Goal: Task Accomplishment & Management: Complete application form

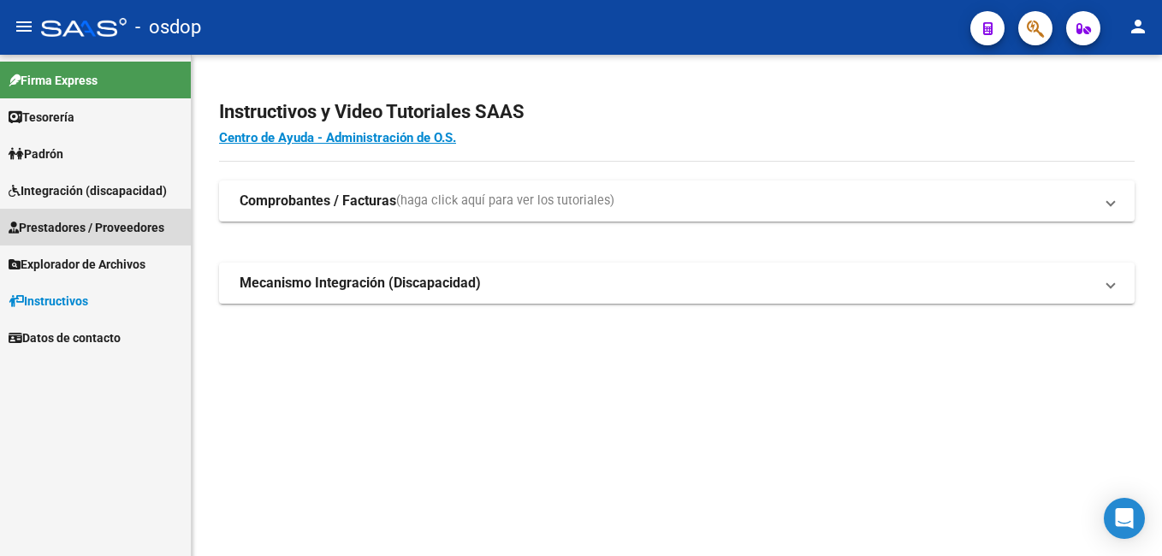
click at [71, 230] on span "Prestadores / Proveedores" at bounding box center [87, 227] width 156 height 19
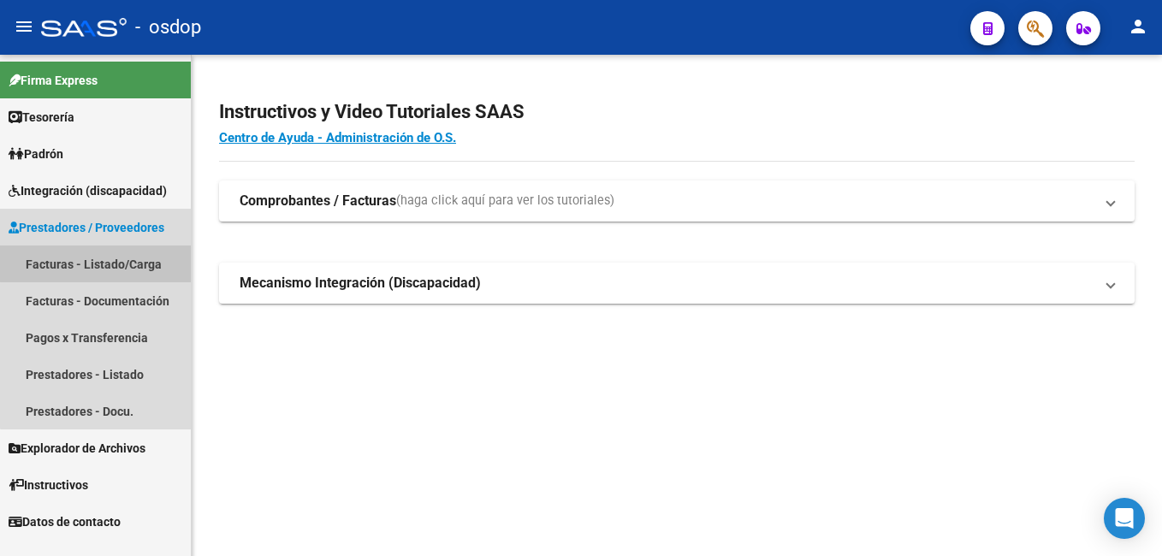
click at [138, 261] on link "Facturas - Listado/Carga" at bounding box center [95, 264] width 191 height 37
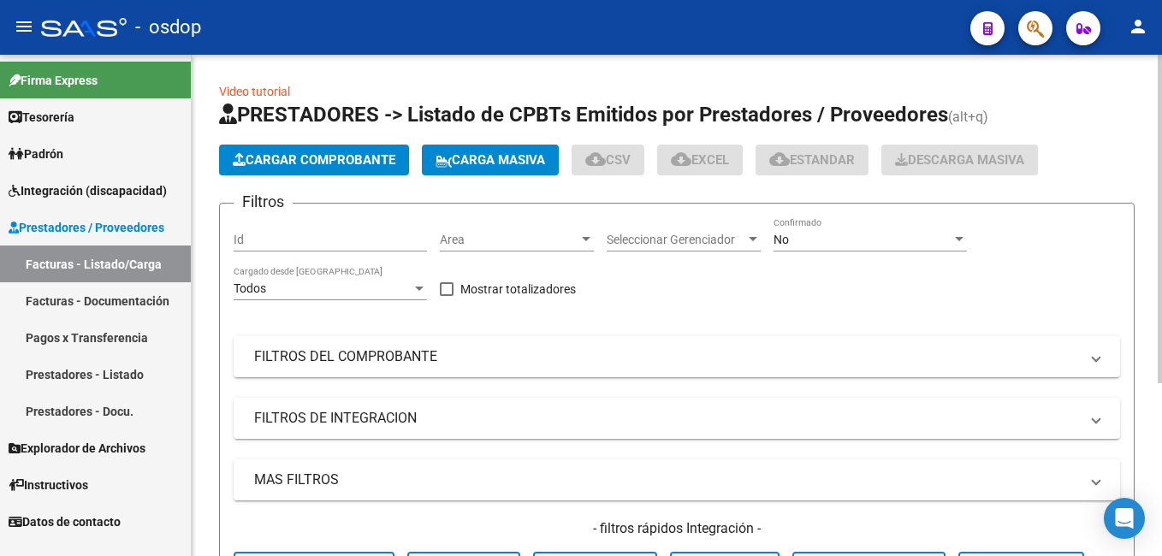
click at [329, 160] on span "Cargar Comprobante" at bounding box center [314, 159] width 163 height 15
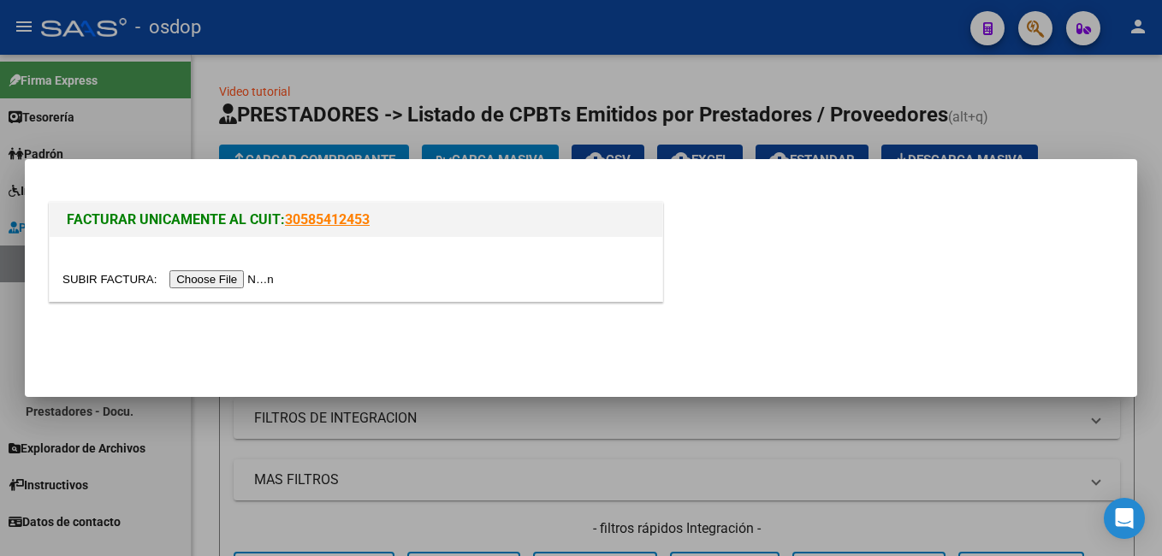
click at [195, 279] on input "file" at bounding box center [170, 279] width 216 height 18
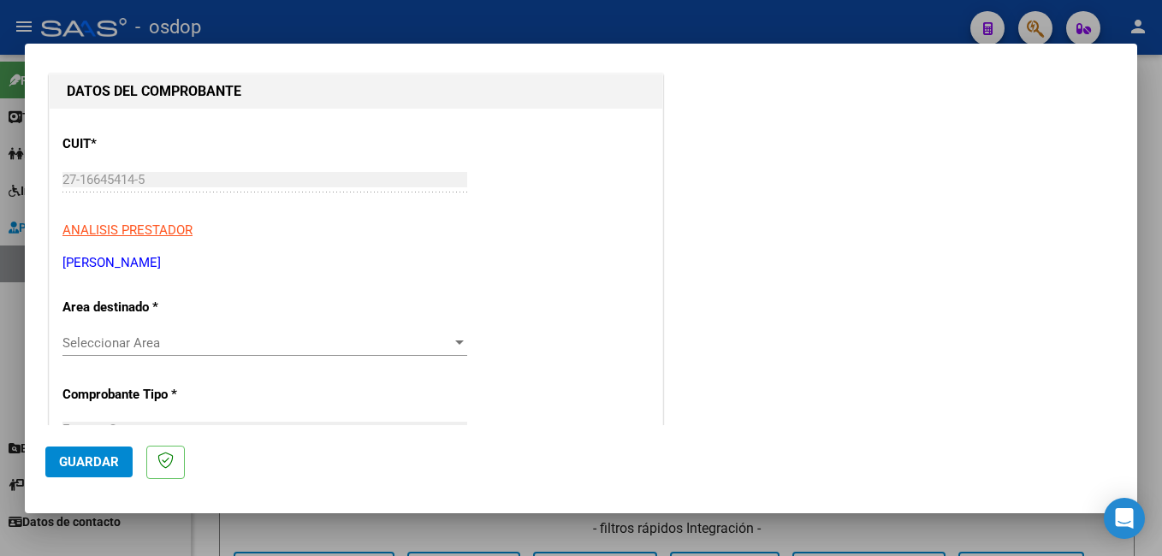
scroll to position [171, 0]
click at [207, 344] on span "Seleccionar Area" at bounding box center [256, 341] width 389 height 15
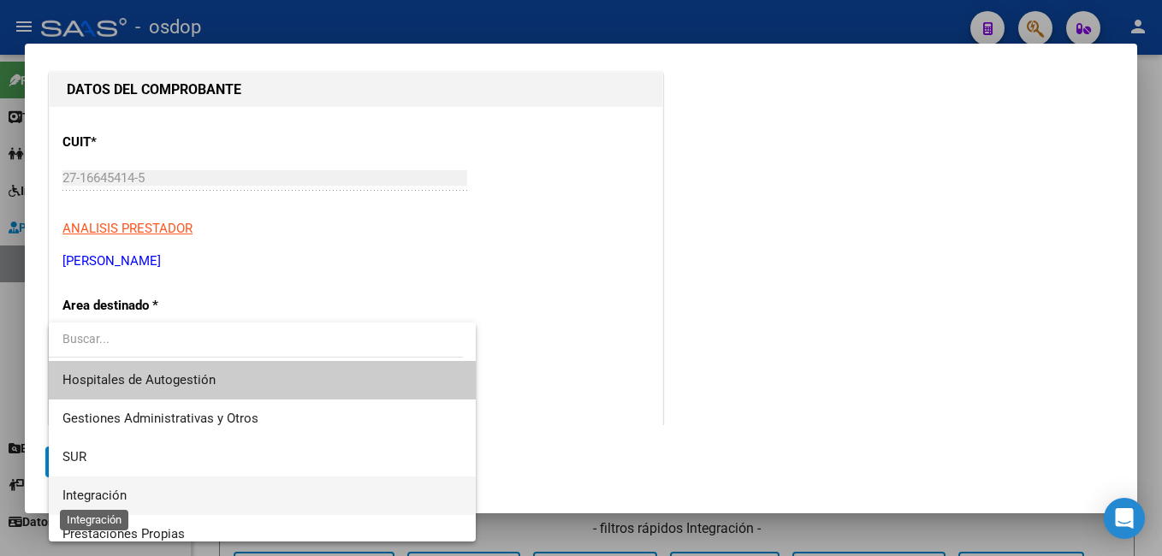
click at [121, 490] on span "Integración" at bounding box center [94, 495] width 64 height 15
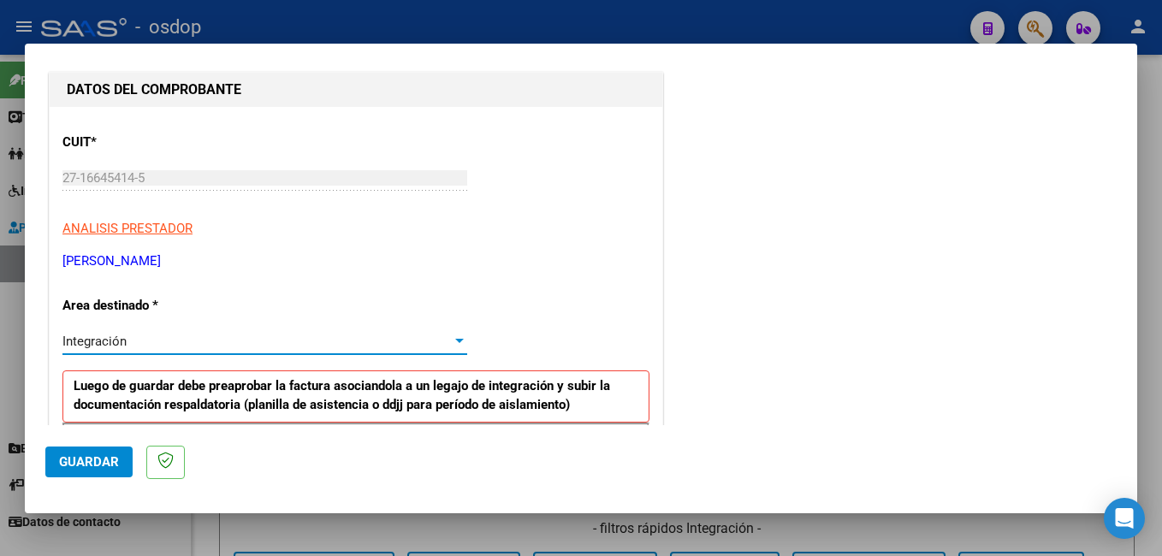
scroll to position [342, 0]
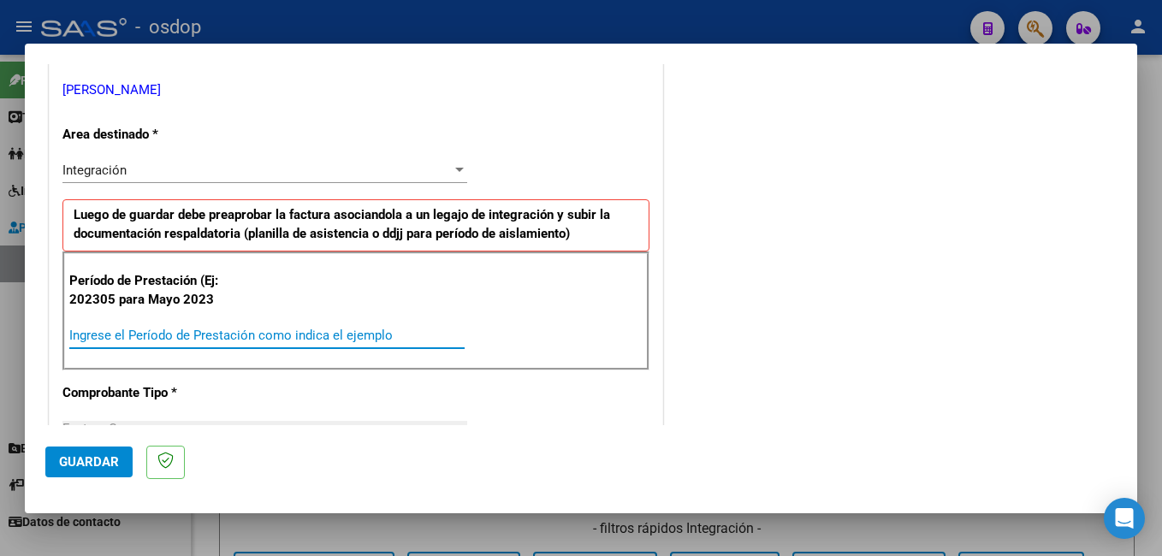
drag, startPoint x: 151, startPoint y: 336, endPoint x: 287, endPoint y: 285, distance: 144.6
click at [161, 334] on input "Ingrese el Período de Prestación como indica el ejemplo" at bounding box center [266, 335] width 395 height 15
type input "202507"
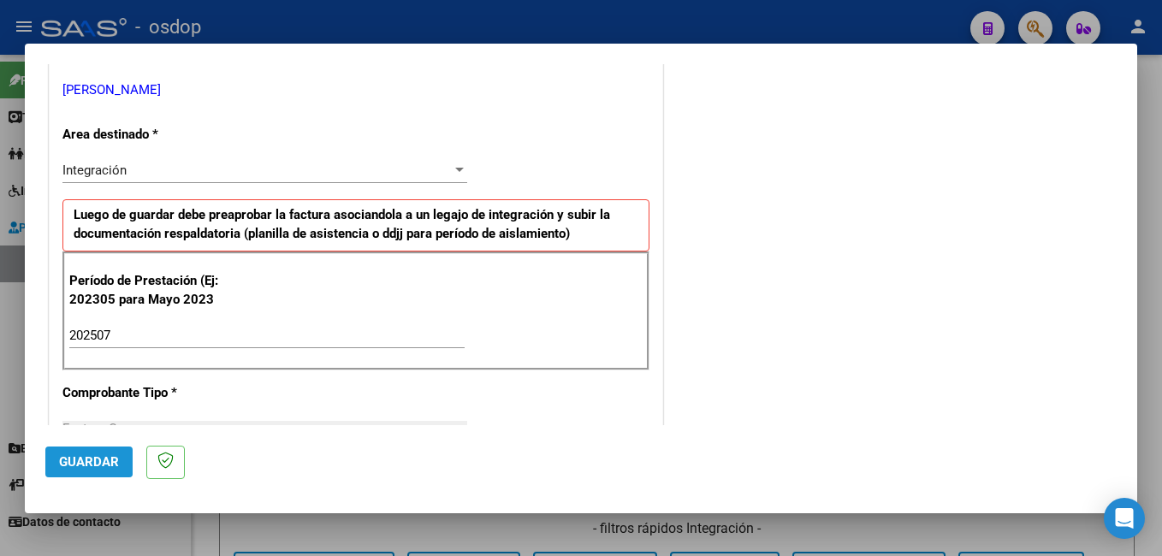
click at [87, 461] on span "Guardar" at bounding box center [89, 461] width 60 height 15
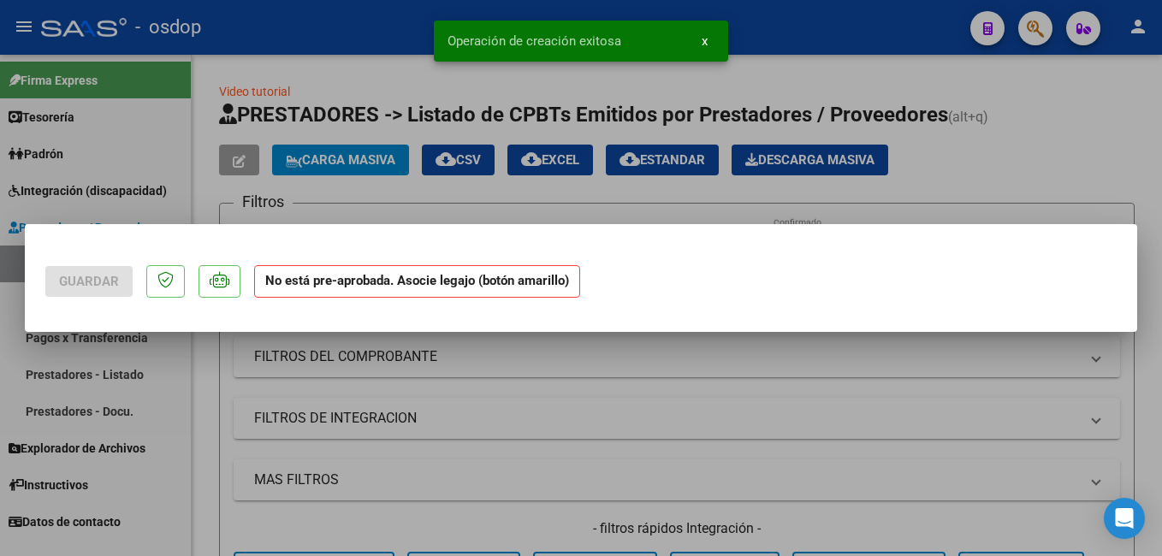
scroll to position [0, 0]
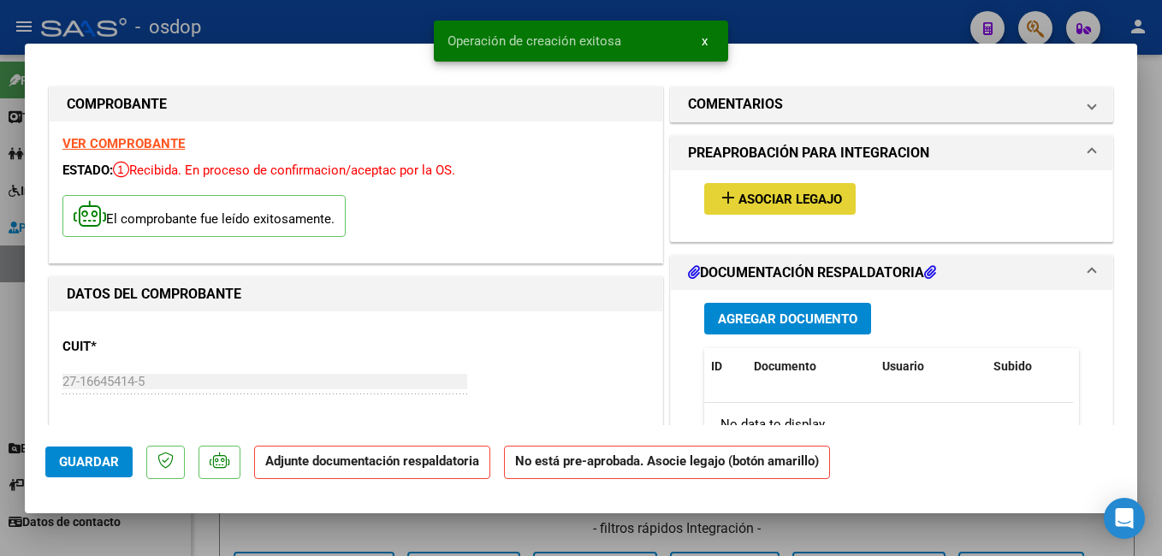
click at [766, 198] on span "Asociar Legajo" at bounding box center [790, 199] width 104 height 15
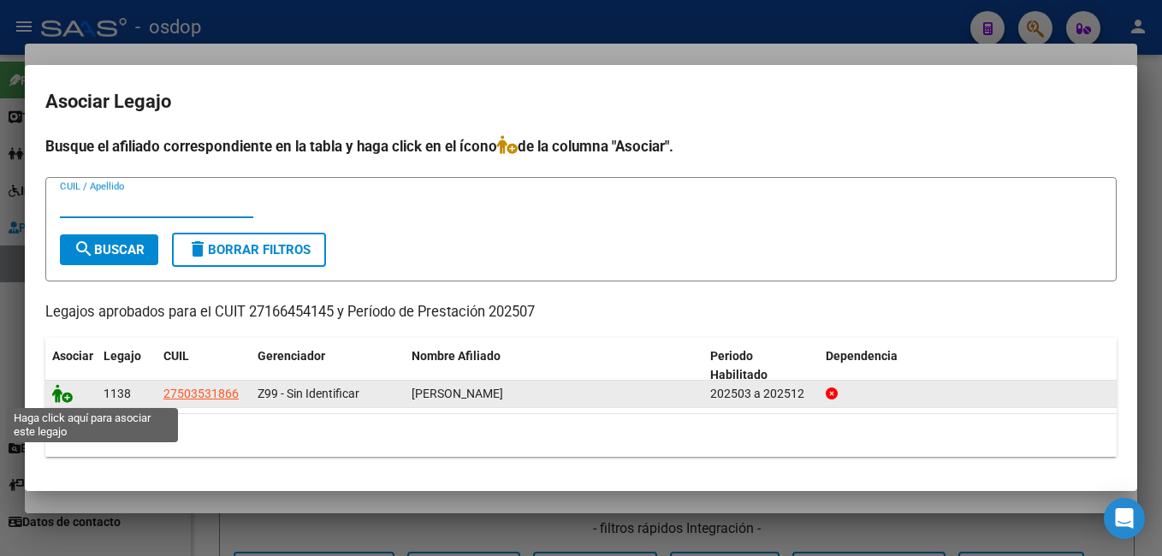
click at [63, 389] on icon at bounding box center [62, 393] width 21 height 19
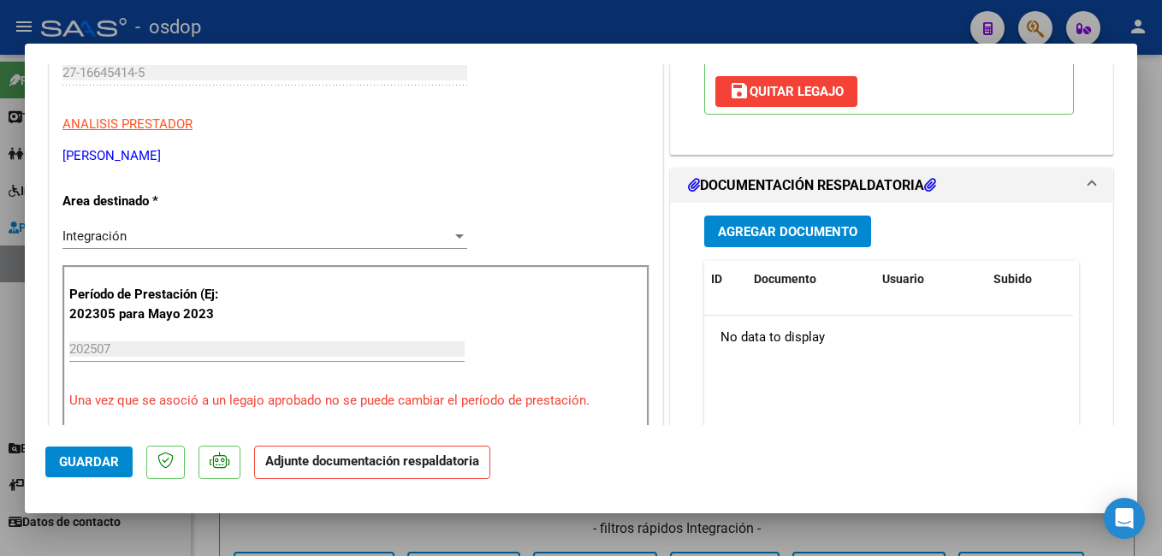
scroll to position [342, 0]
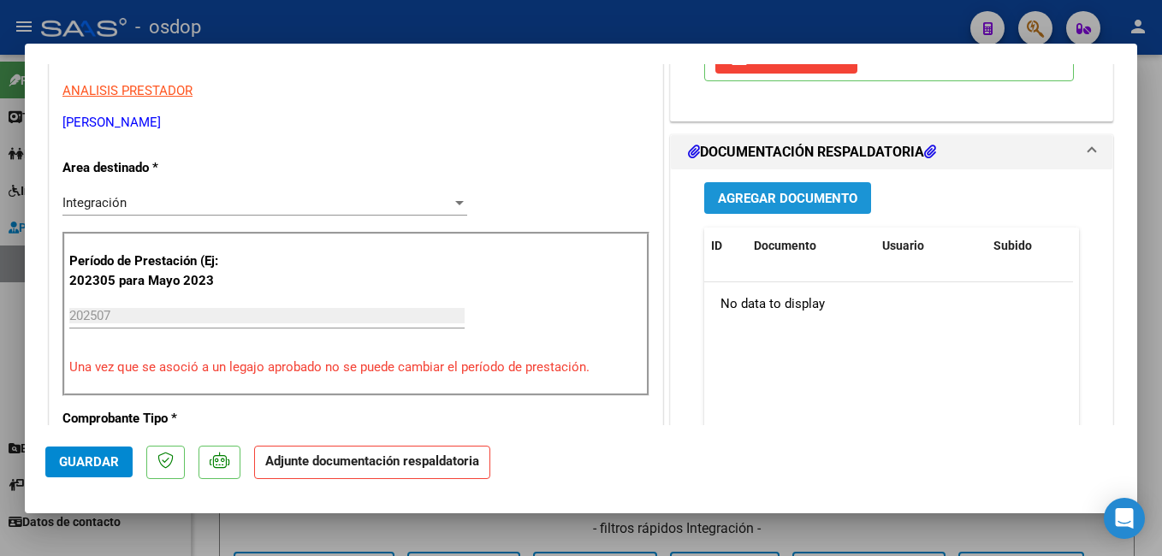
click at [784, 196] on span "Agregar Documento" at bounding box center [787, 198] width 139 height 15
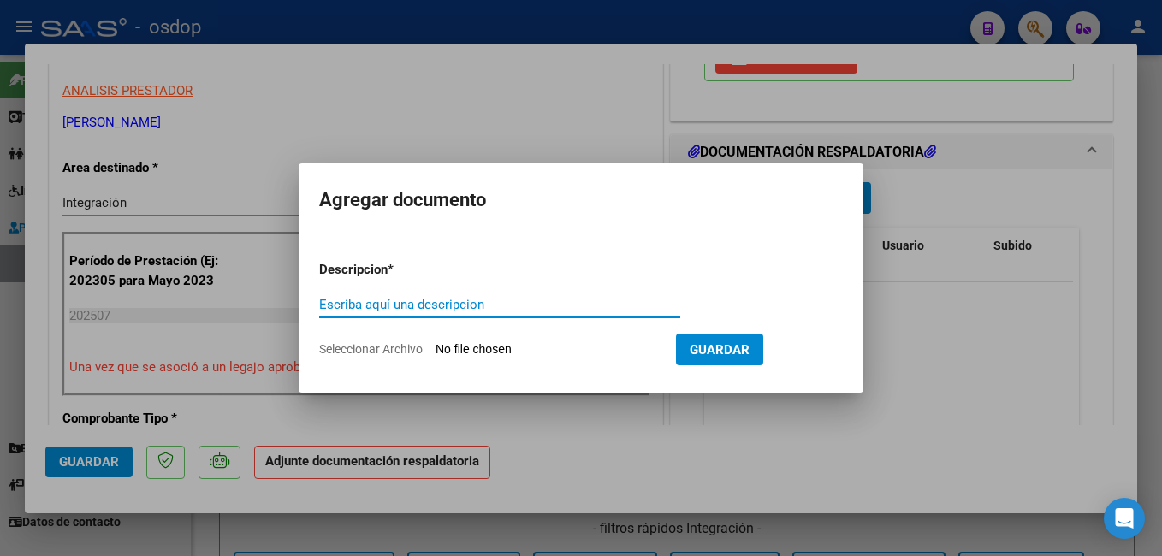
click at [474, 313] on div "Escriba aquí una descripcion" at bounding box center [499, 305] width 361 height 26
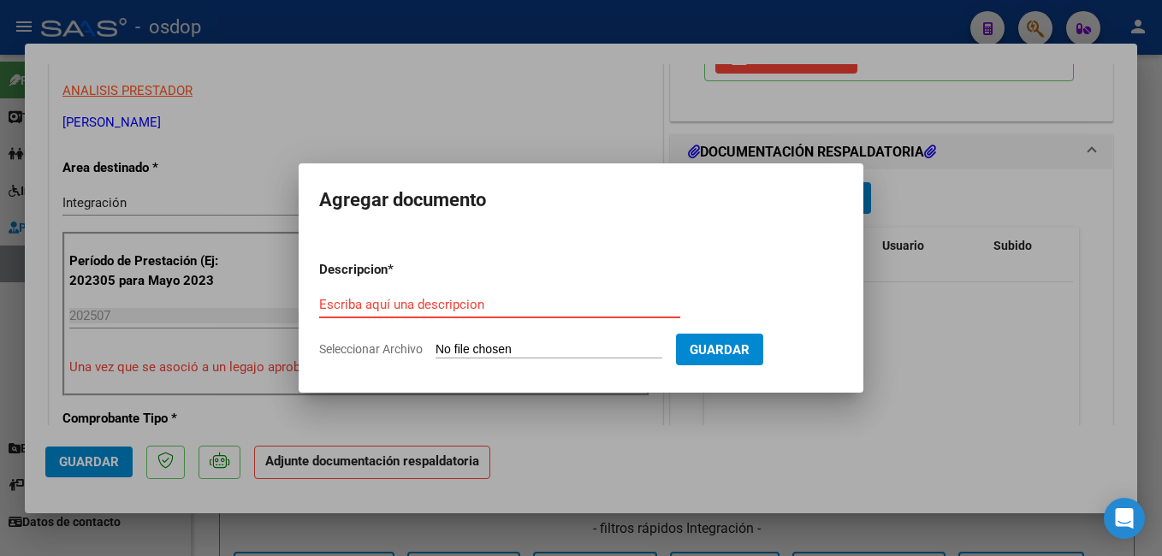
click at [470, 308] on input "Escriba aquí una descripcion" at bounding box center [499, 304] width 361 height 15
type input "planilla asistencia"
click at [513, 349] on input "Seleccionar Archivo" at bounding box center [548, 350] width 227 height 16
type input "C:\fakepath\Asistencia Apoyo Escolar.pdf"
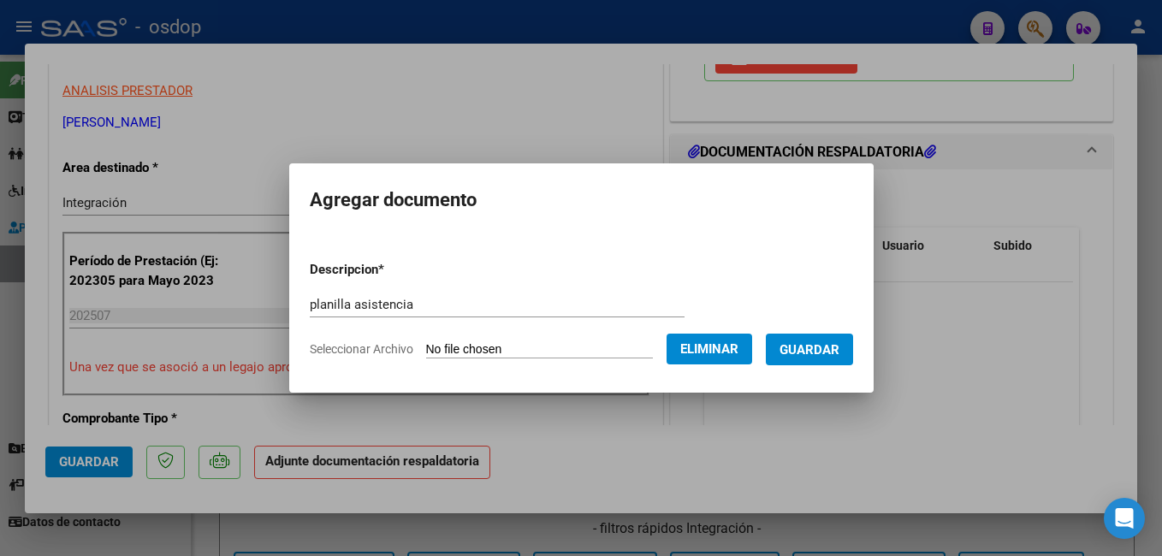
click at [839, 347] on span "Guardar" at bounding box center [809, 349] width 60 height 15
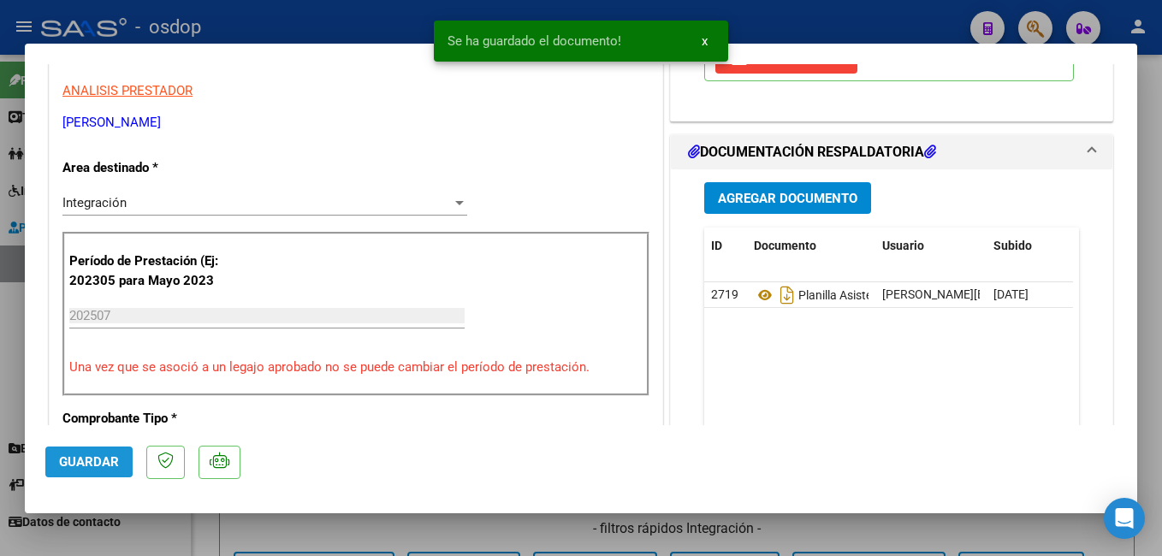
click at [85, 461] on span "Guardar" at bounding box center [89, 461] width 60 height 15
click at [319, 20] on div at bounding box center [581, 278] width 1162 height 556
type input "$ 0,00"
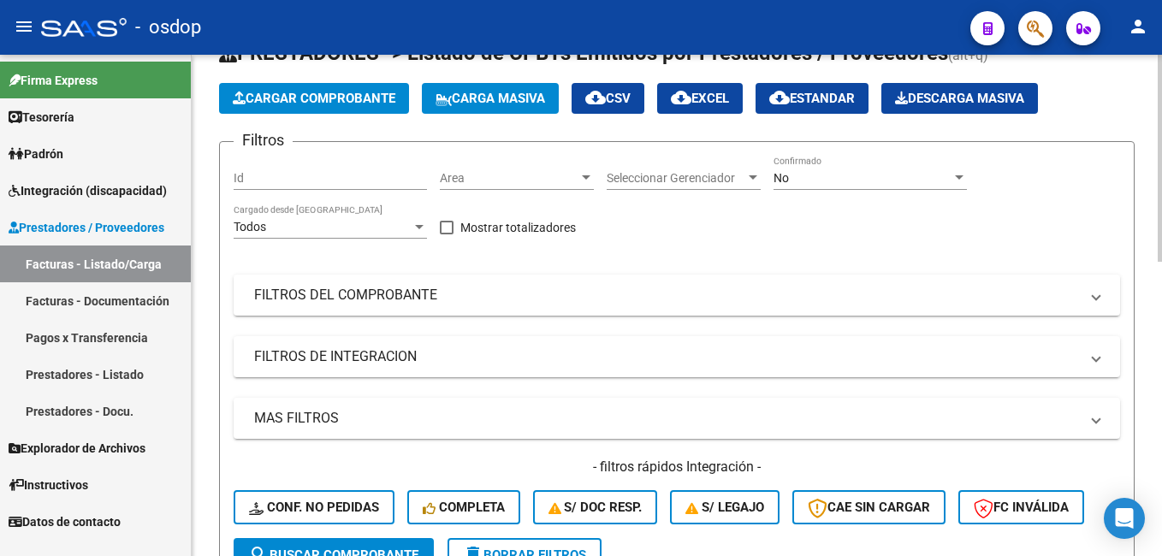
scroll to position [0, 0]
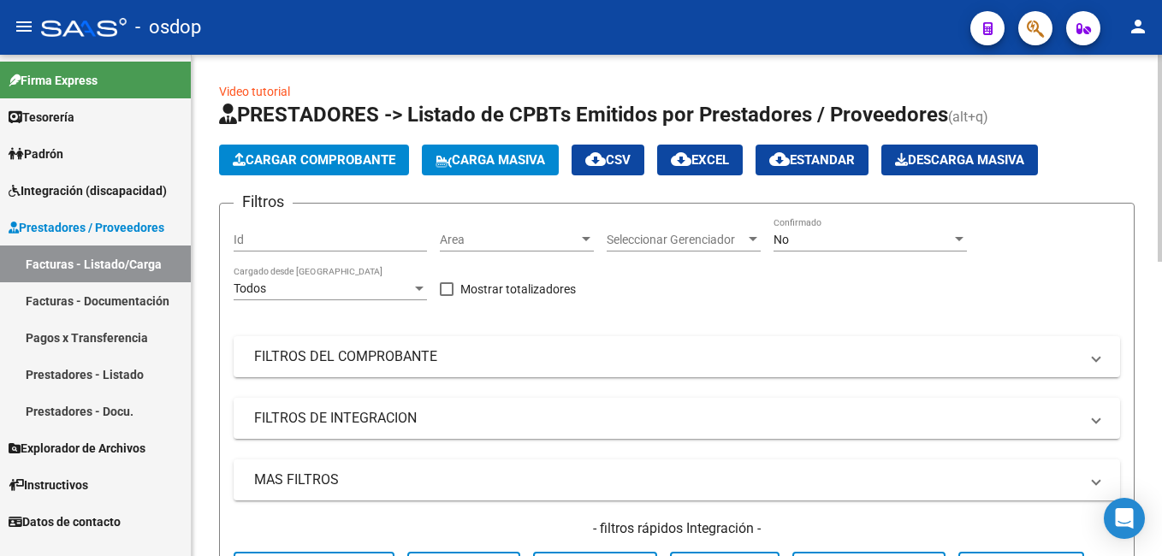
click at [309, 158] on span "Cargar Comprobante" at bounding box center [314, 159] width 163 height 15
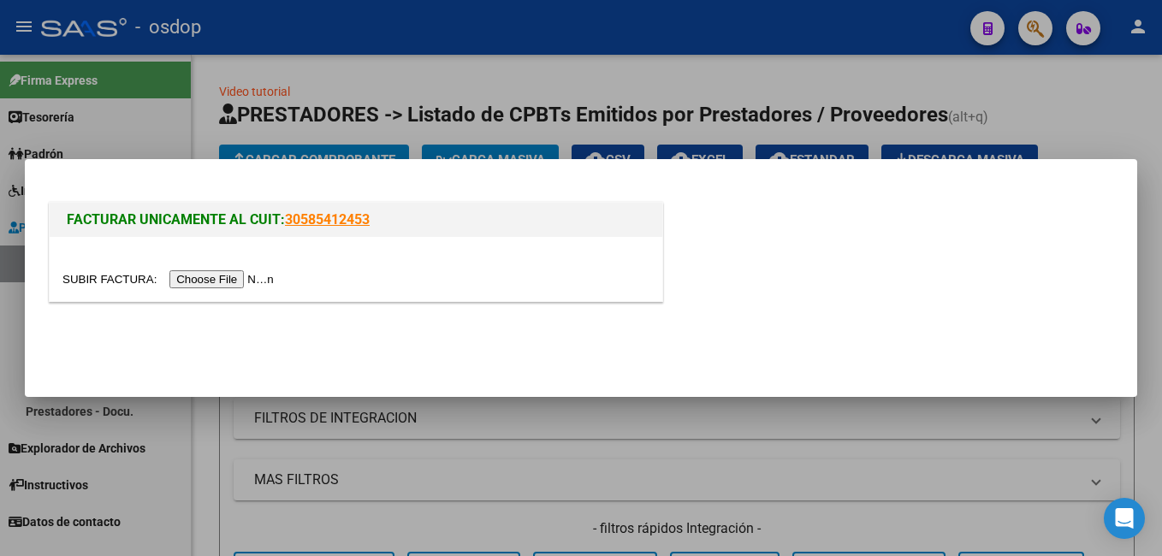
click at [210, 276] on input "file" at bounding box center [170, 279] width 216 height 18
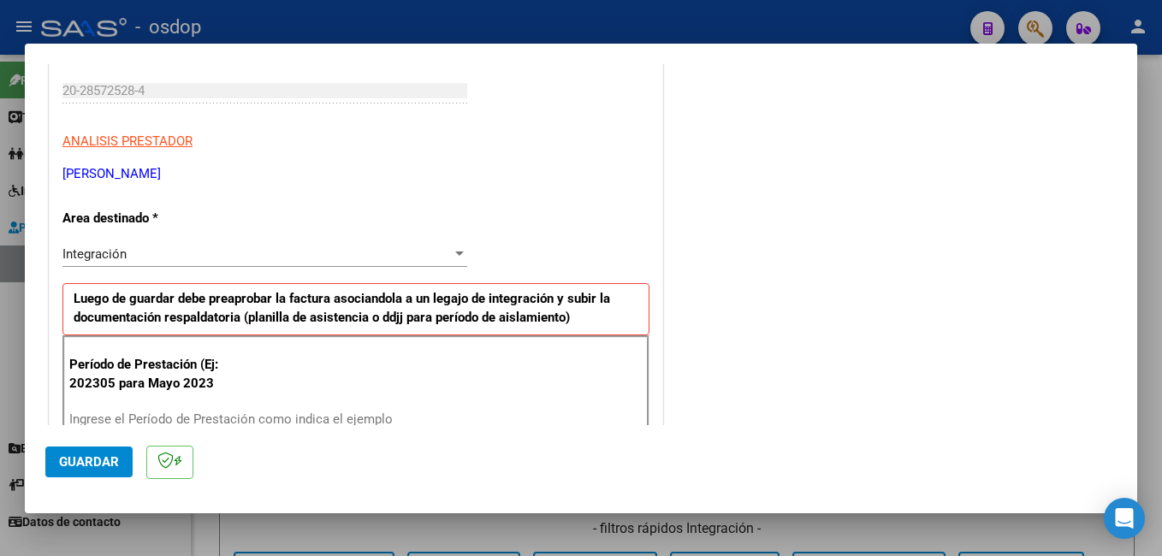
scroll to position [342, 0]
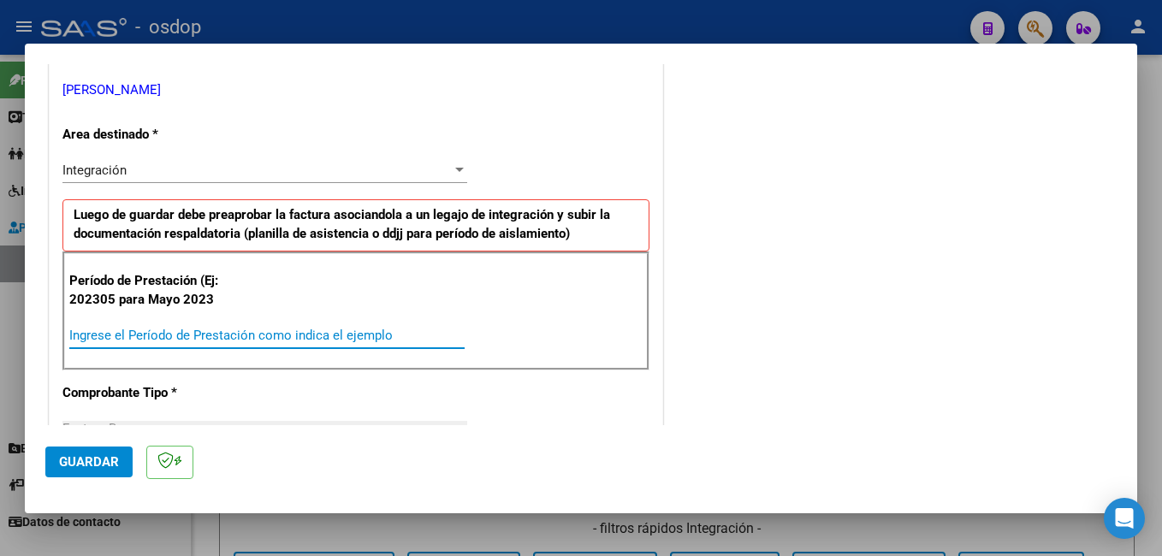
click at [119, 332] on input "Ingrese el Período de Prestación como indica el ejemplo" at bounding box center [266, 335] width 395 height 15
type input "202507"
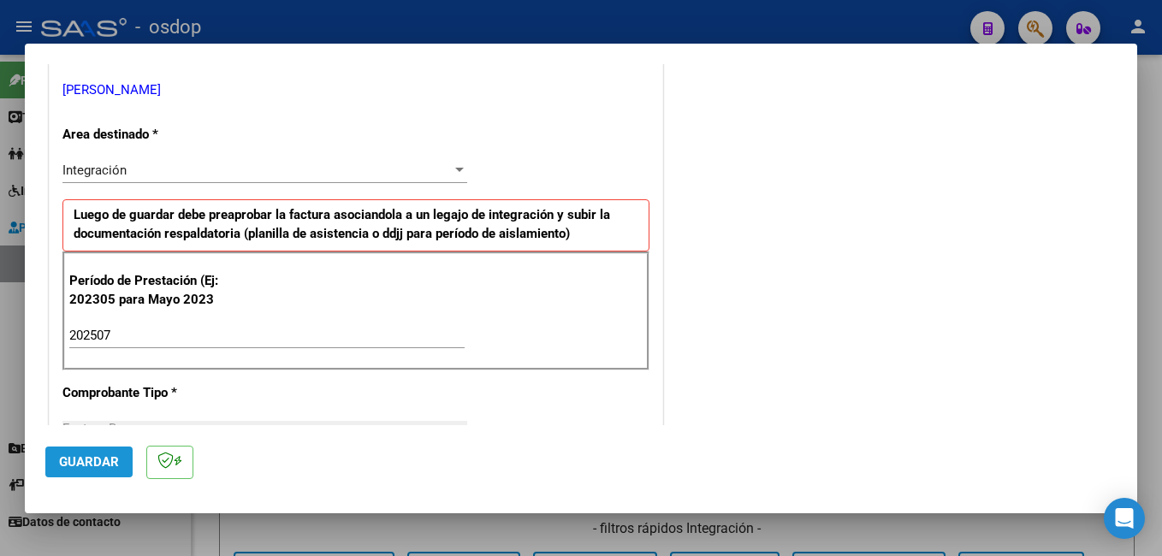
click at [83, 467] on span "Guardar" at bounding box center [89, 461] width 60 height 15
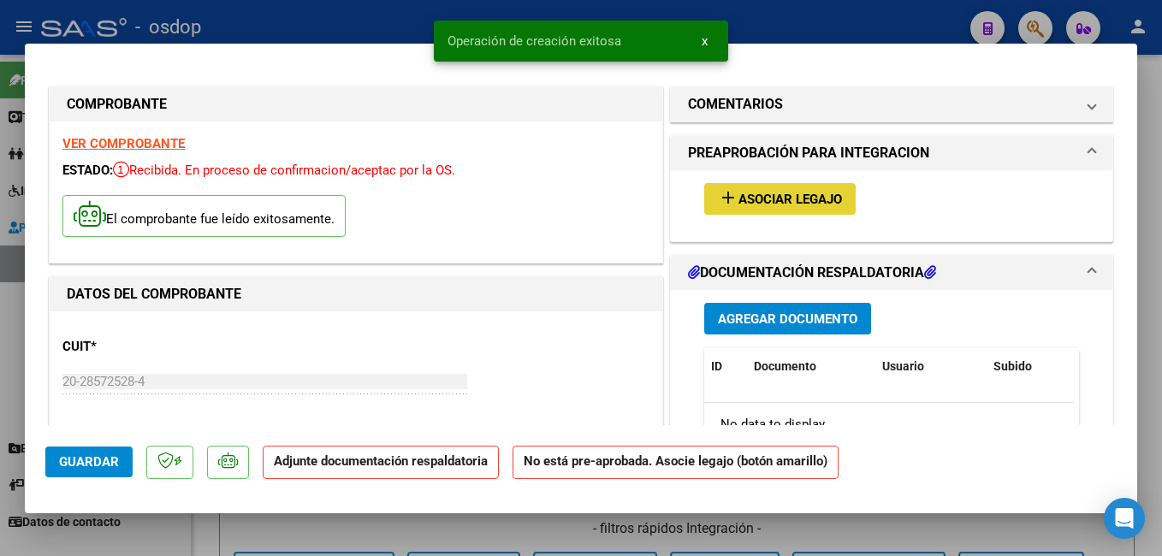
click at [746, 198] on span "Asociar Legajo" at bounding box center [790, 199] width 104 height 15
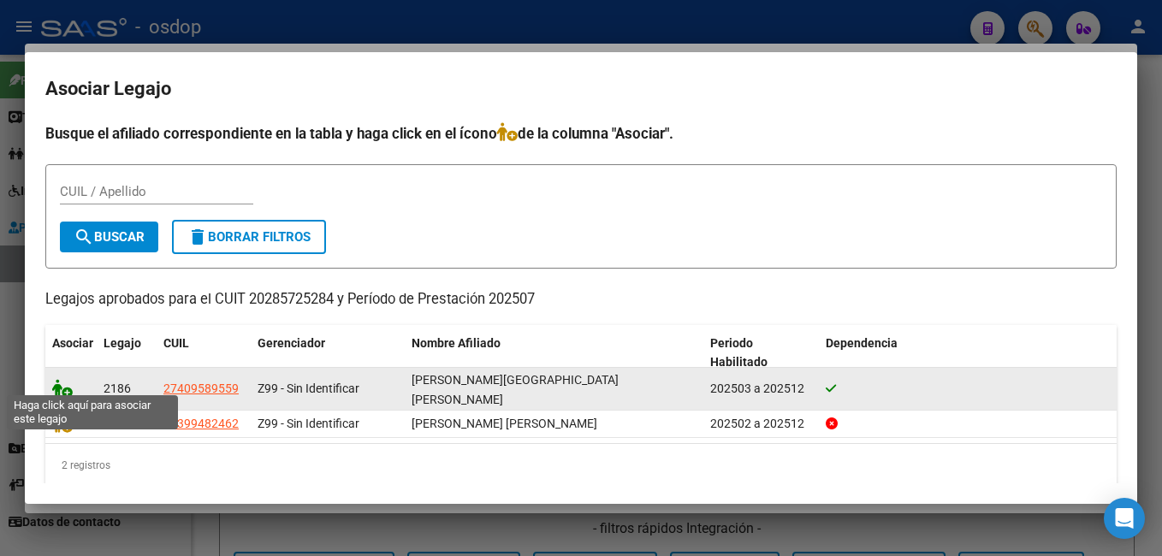
click at [57, 379] on icon at bounding box center [62, 388] width 21 height 19
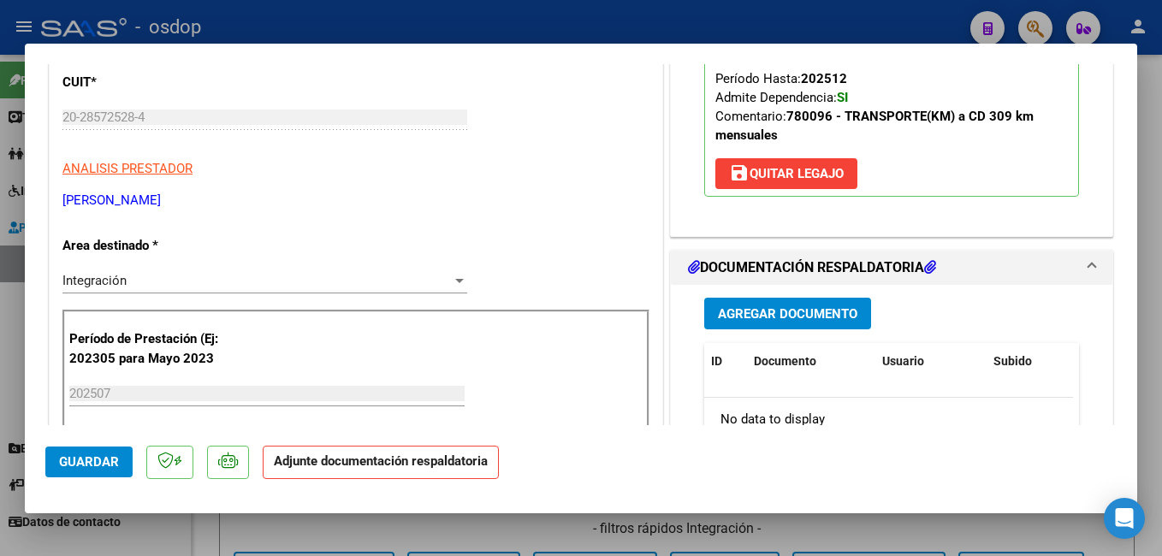
scroll to position [342, 0]
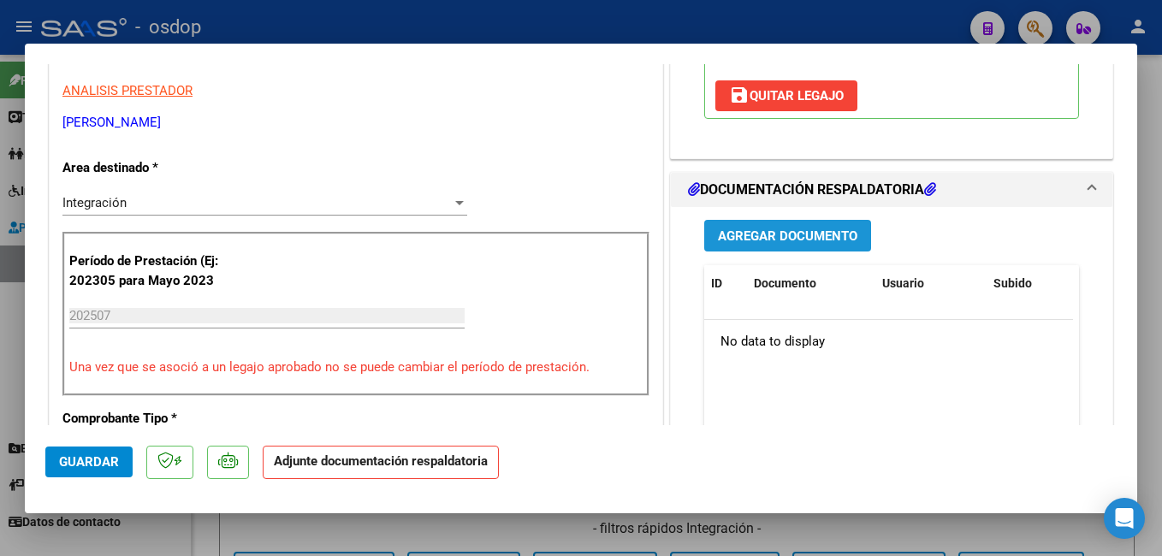
click at [768, 228] on span "Agregar Documento" at bounding box center [787, 235] width 139 height 15
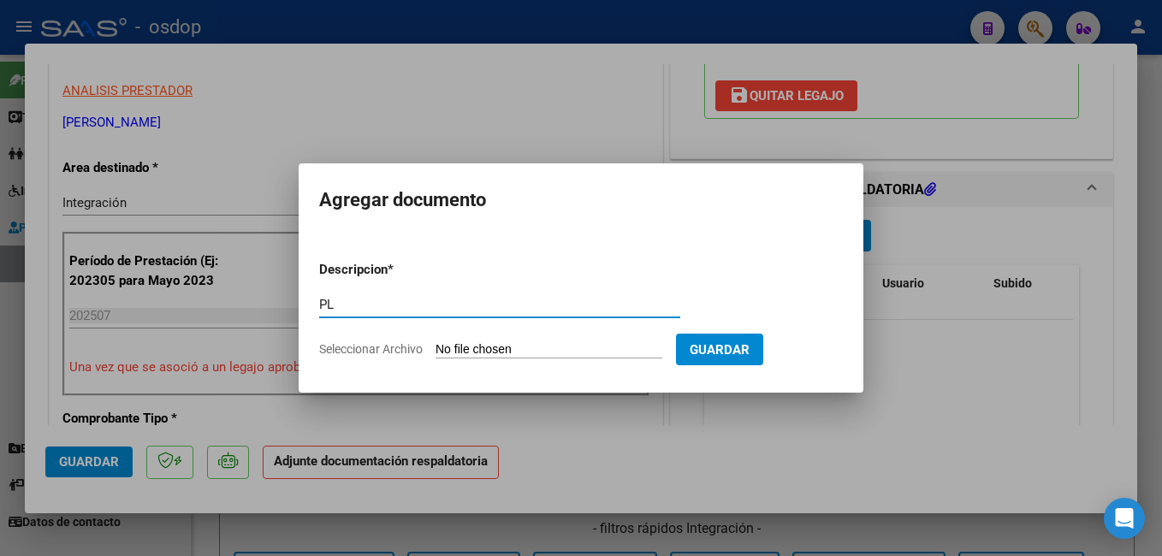
type input "planilla asistencia"
click at [519, 352] on input "Seleccionar Archivo" at bounding box center [548, 350] width 227 height 16
click at [505, 346] on input "Seleccionar Archivo" at bounding box center [548, 350] width 227 height 16
type input "C:\fakepath\[PERSON_NAME] TR.pdf"
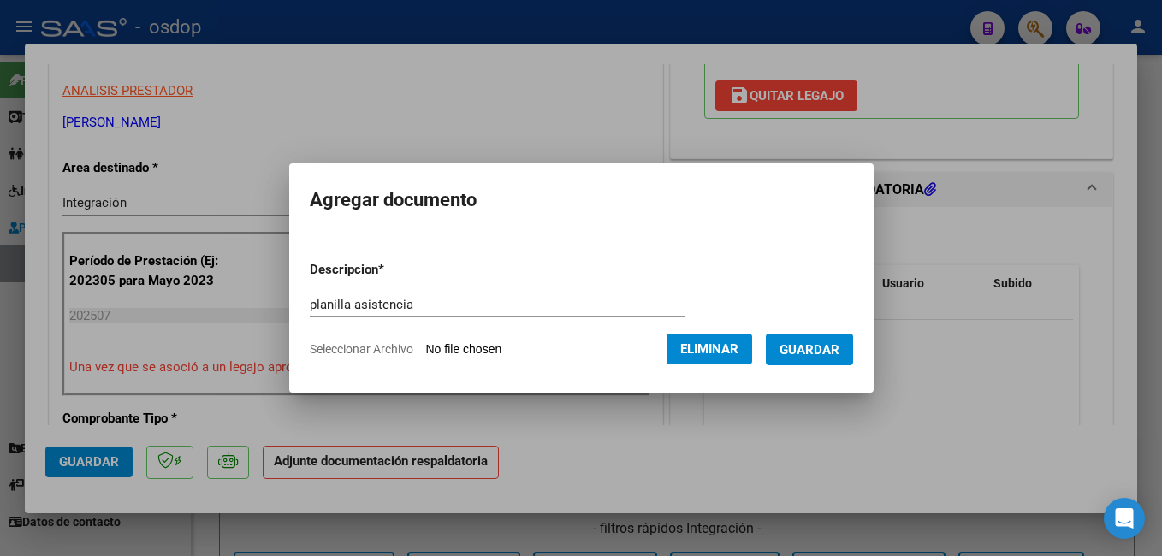
click at [839, 345] on span "Guardar" at bounding box center [809, 349] width 60 height 15
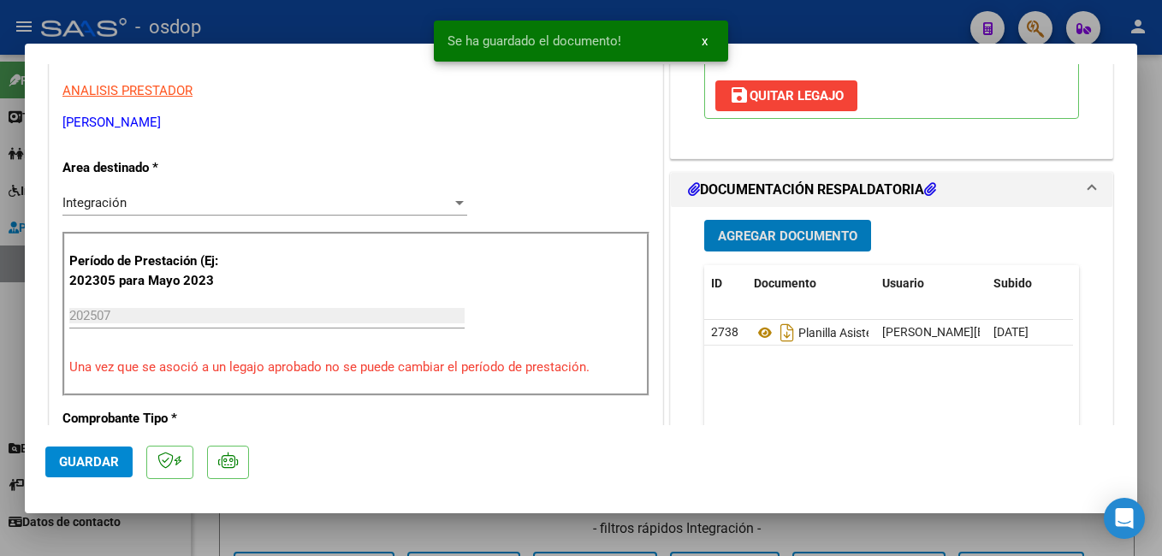
click at [92, 457] on span "Guardar" at bounding box center [89, 461] width 60 height 15
click at [314, 11] on div at bounding box center [581, 278] width 1162 height 556
type input "$ 0,00"
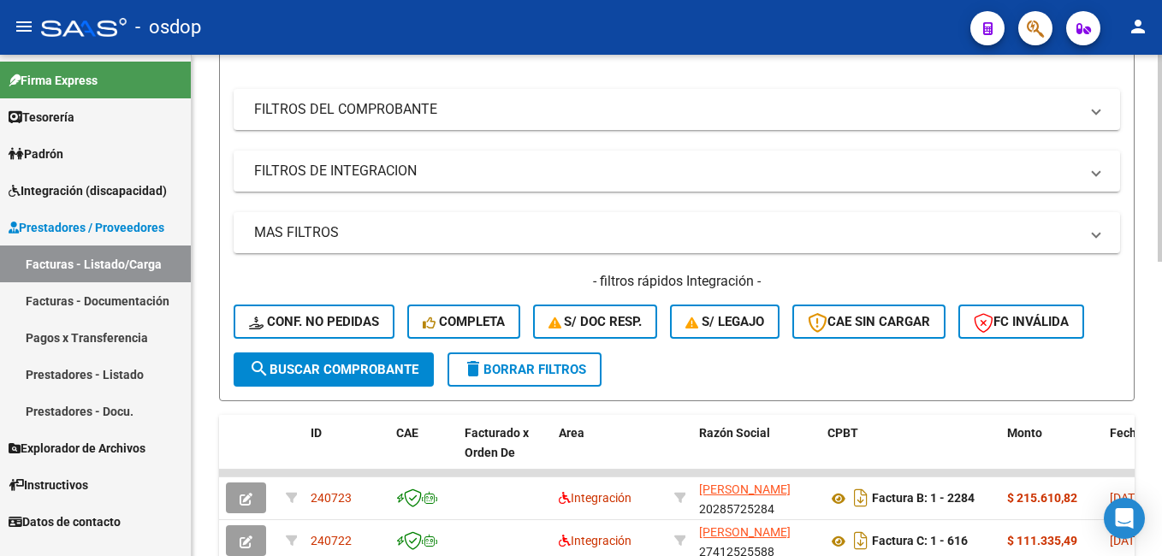
scroll to position [0, 0]
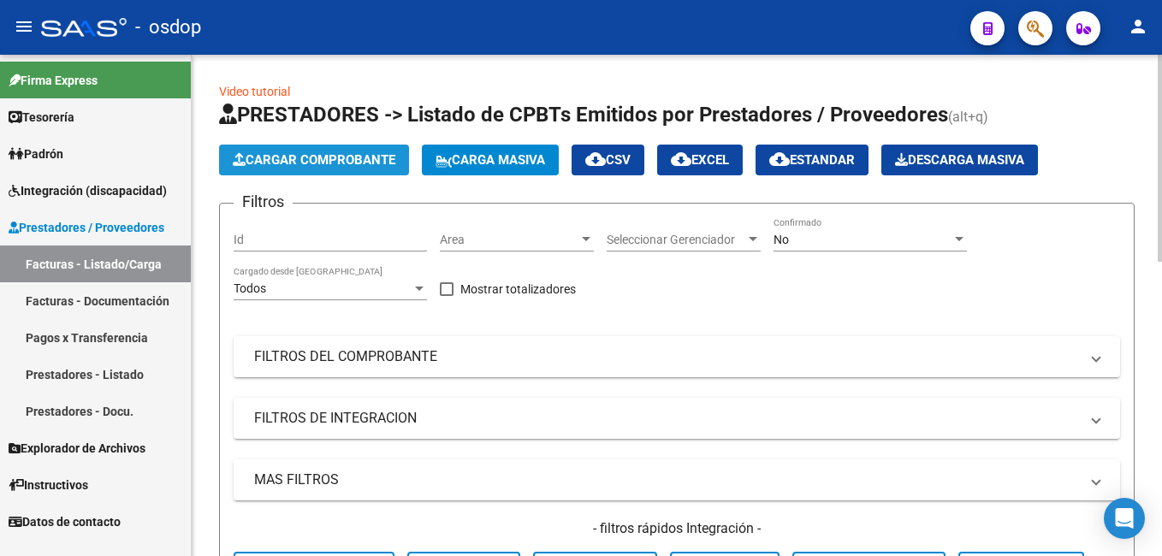
click at [329, 157] on span "Cargar Comprobante" at bounding box center [314, 159] width 163 height 15
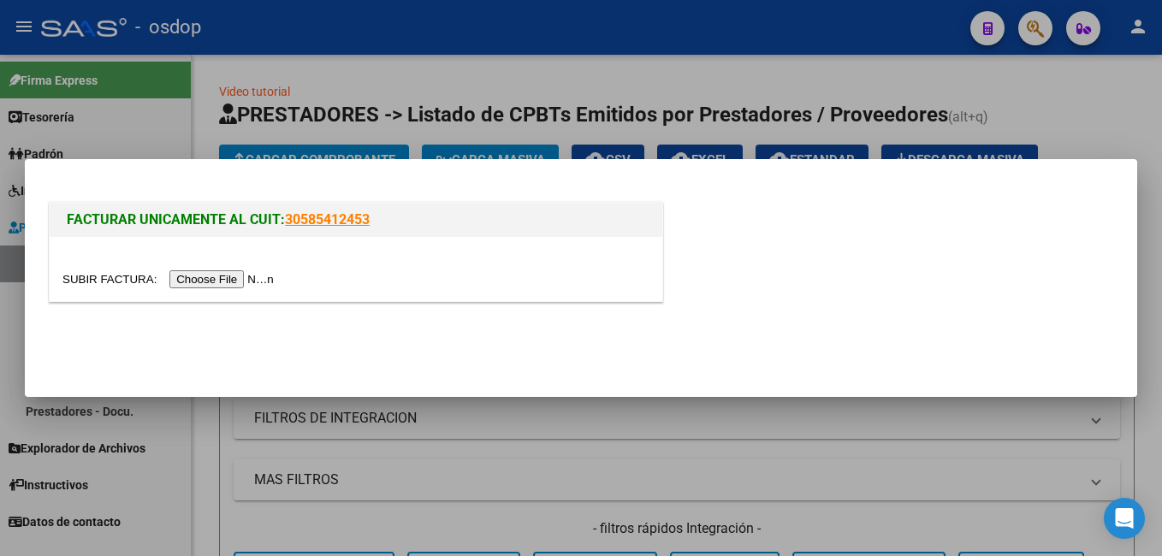
click at [219, 275] on input "file" at bounding box center [170, 279] width 216 height 18
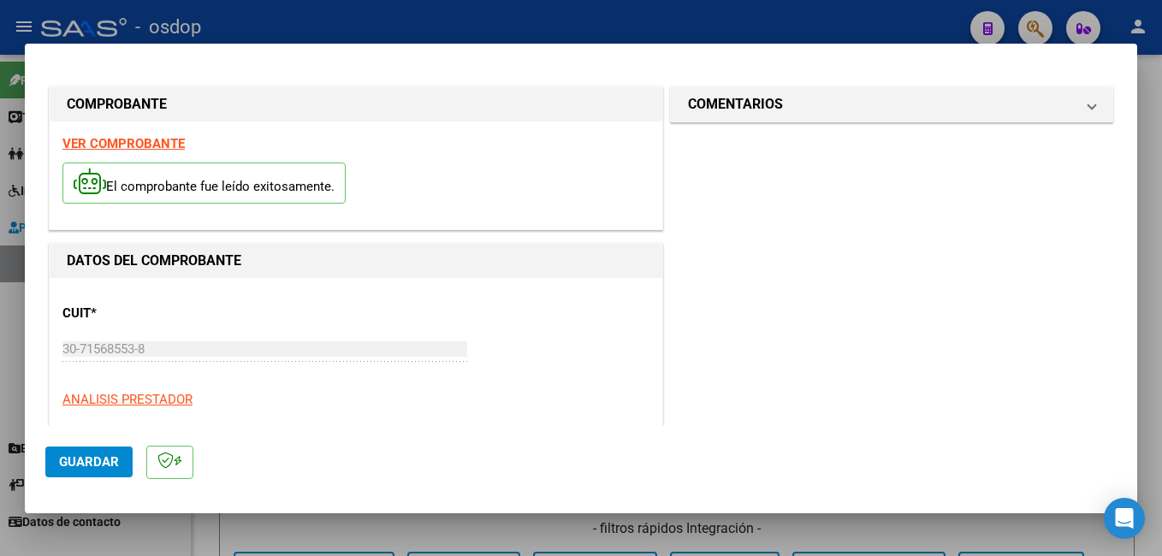
scroll to position [257, 0]
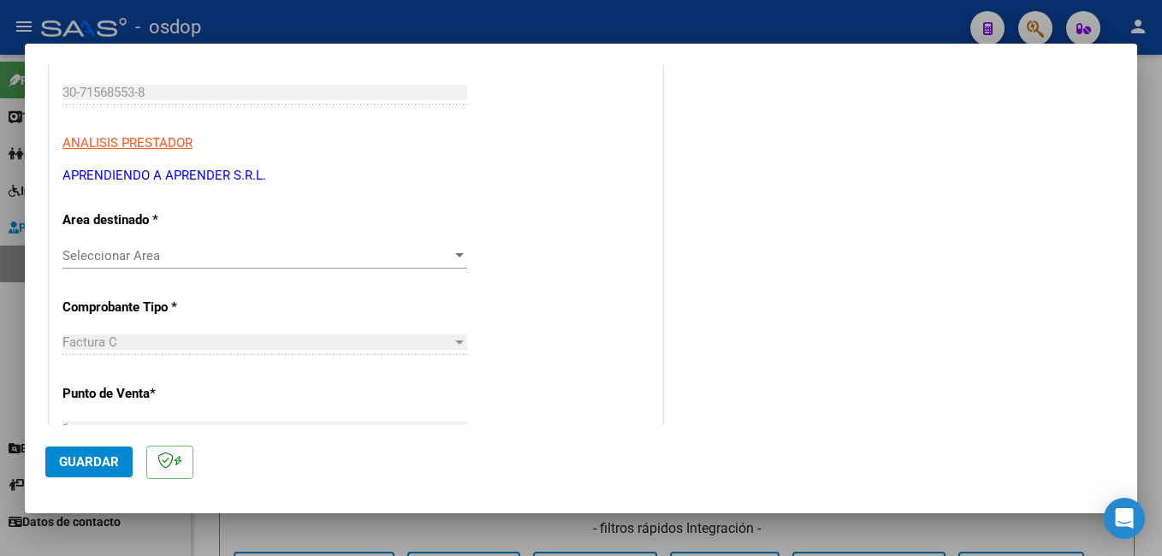
click at [231, 255] on span "Seleccionar Area" at bounding box center [256, 255] width 389 height 15
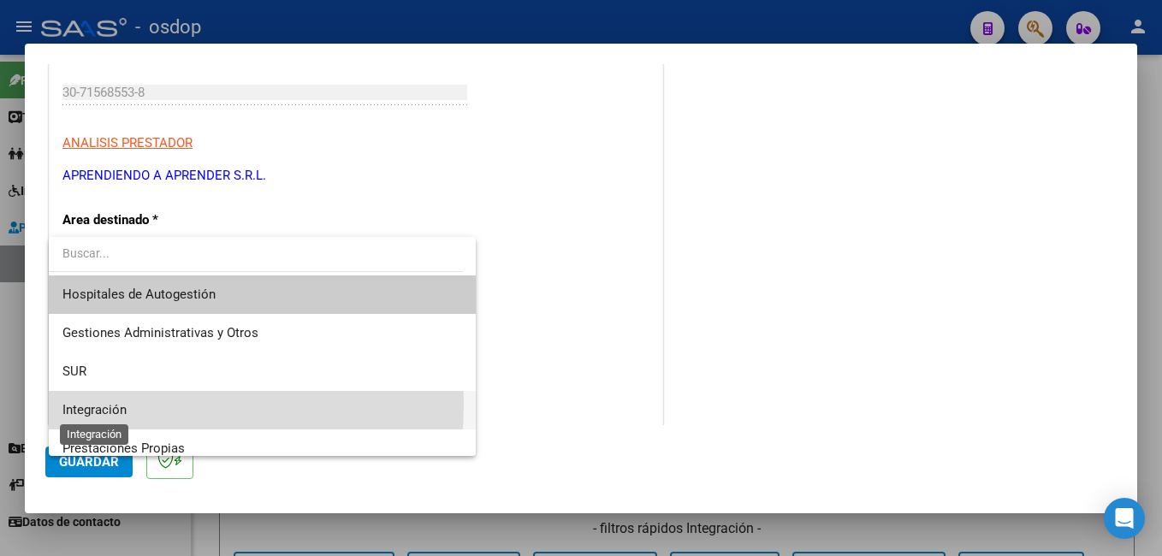
click at [115, 405] on span "Integración" at bounding box center [94, 409] width 64 height 15
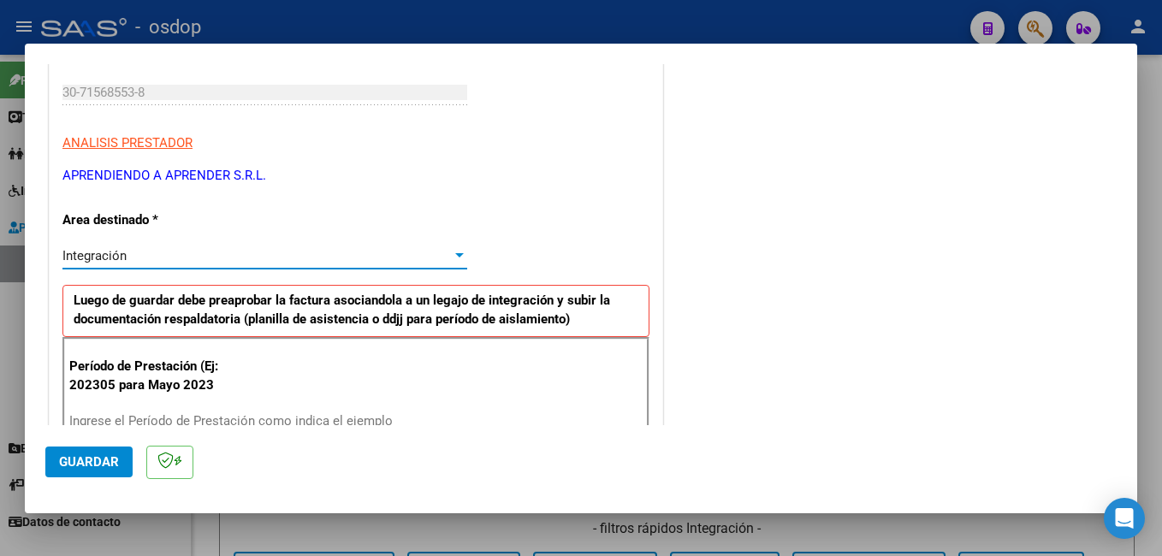
scroll to position [428, 0]
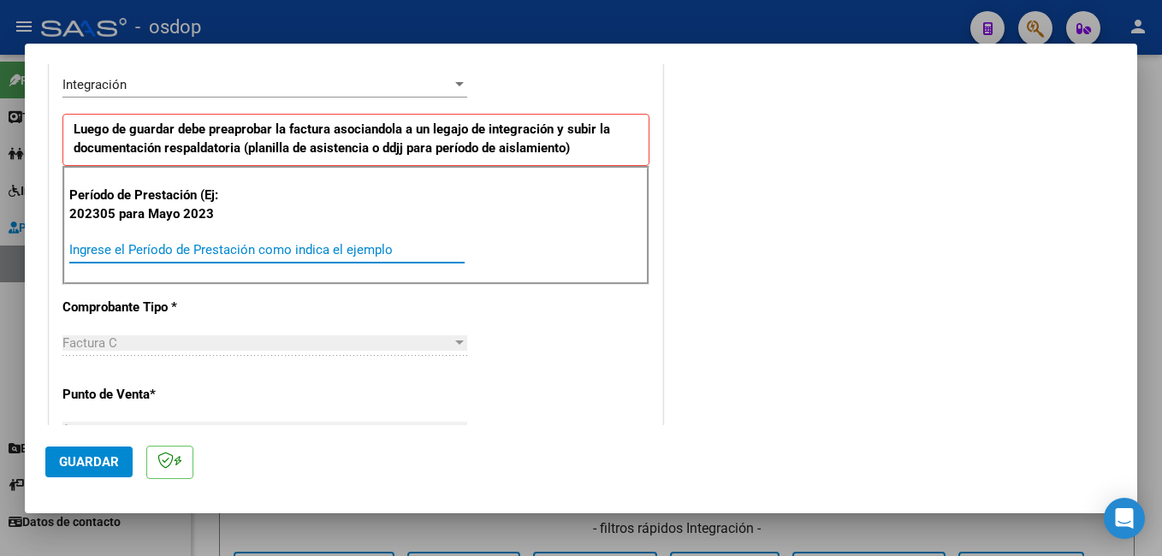
click at [155, 250] on input "Ingrese el Período de Prestación como indica el ejemplo" at bounding box center [266, 249] width 395 height 15
type input "202507"
click at [77, 453] on button "Guardar" at bounding box center [88, 462] width 87 height 31
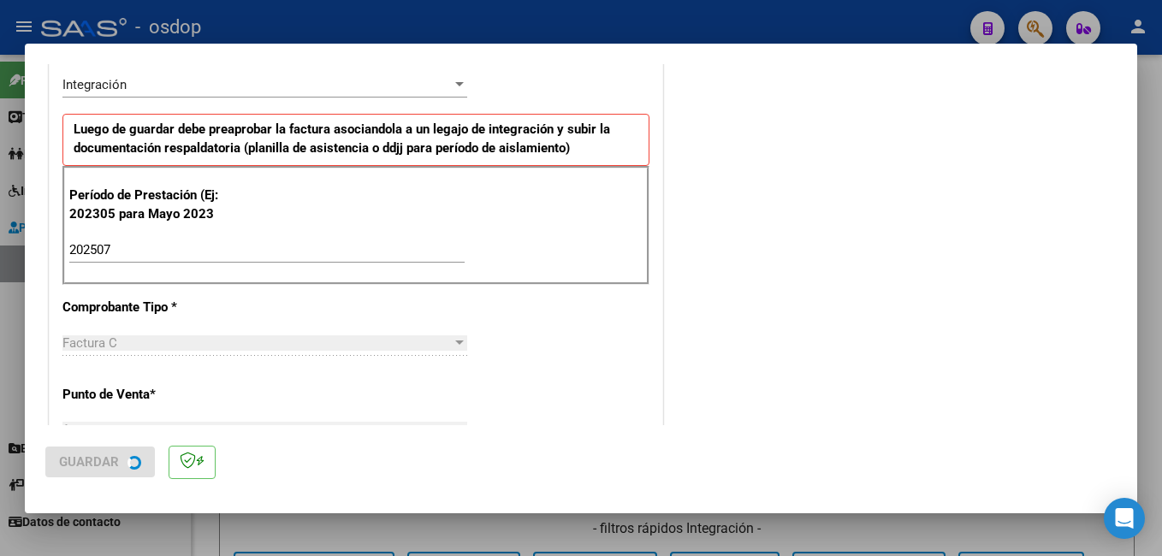
scroll to position [0, 0]
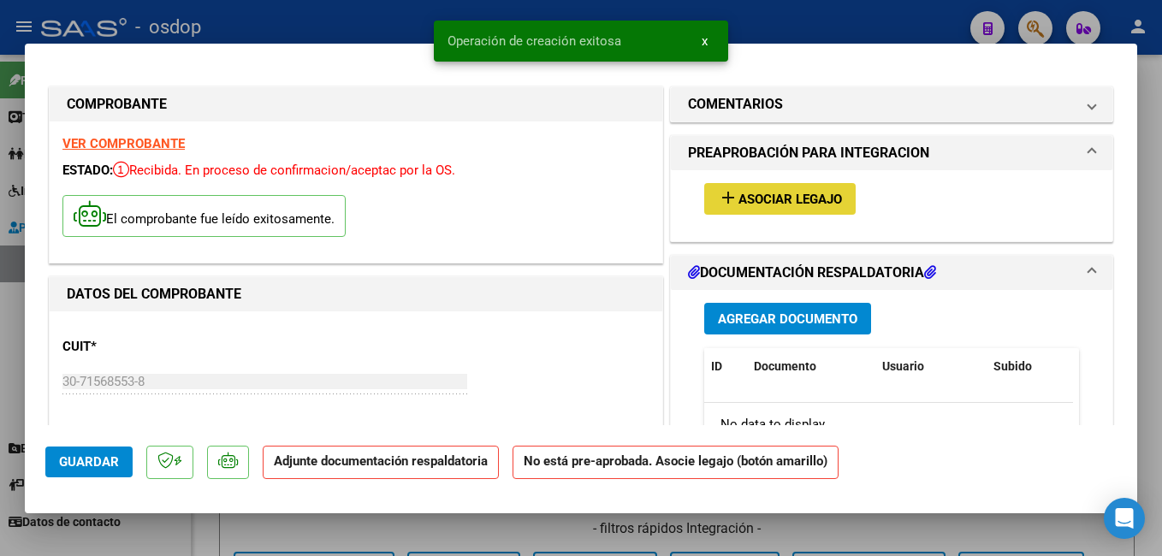
click at [755, 191] on span "add Asociar Legajo" at bounding box center [780, 198] width 124 height 15
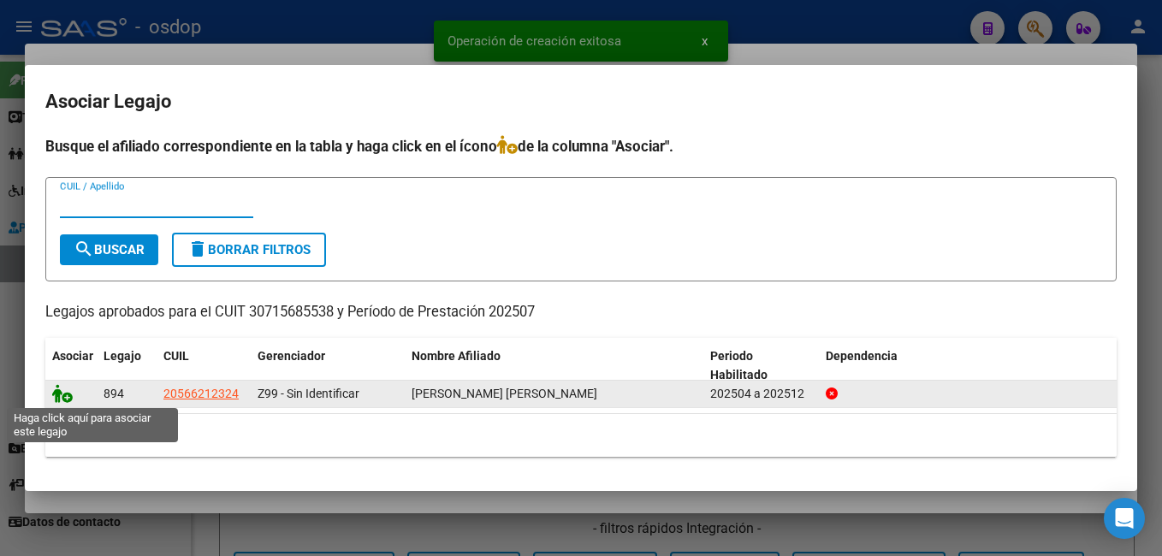
click at [63, 390] on icon at bounding box center [62, 393] width 21 height 19
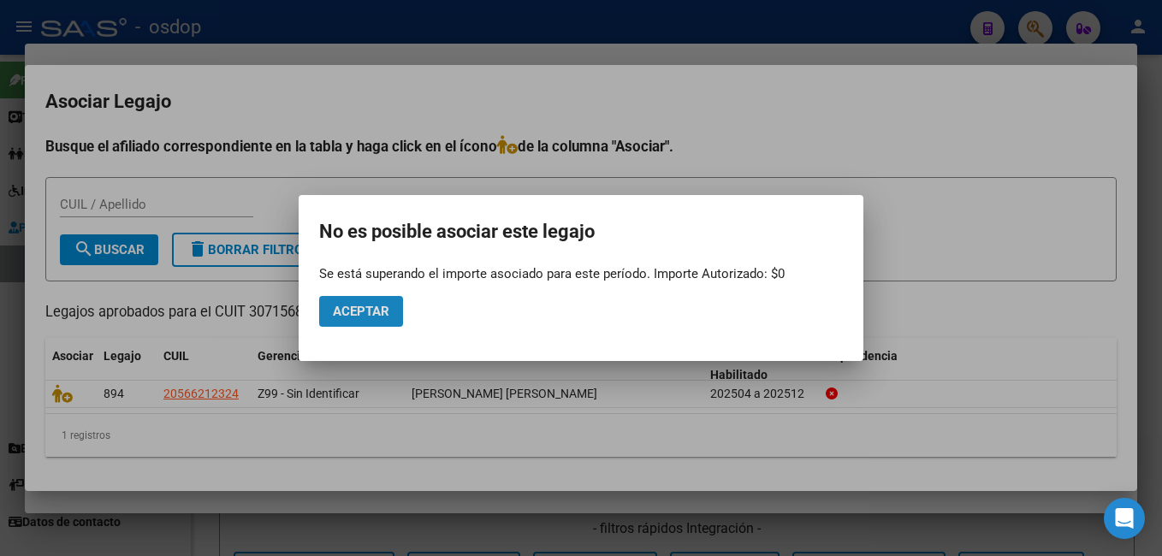
click at [365, 310] on span "Aceptar" at bounding box center [361, 311] width 56 height 15
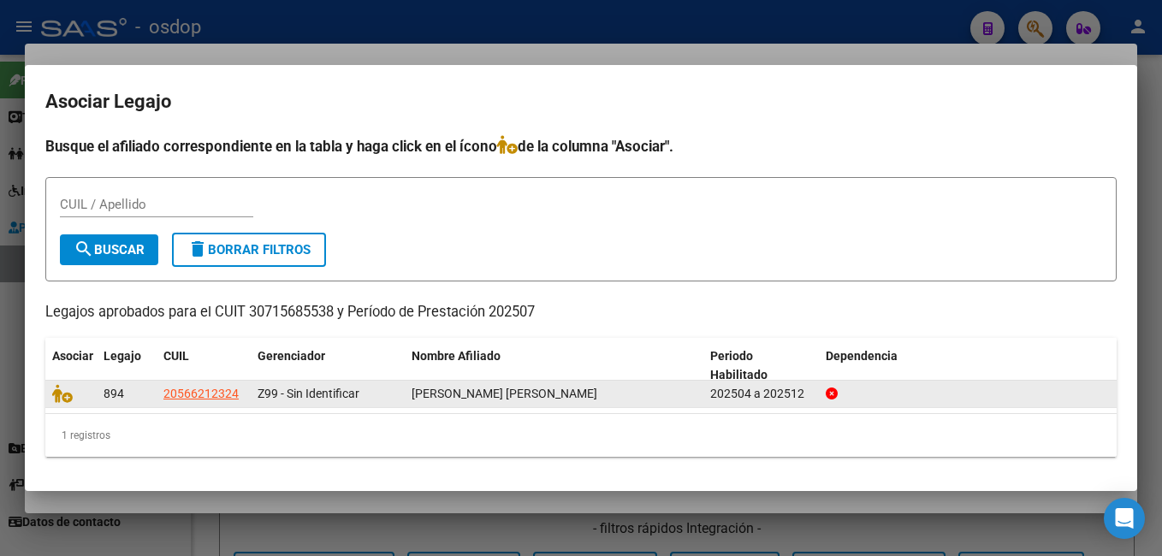
drag, startPoint x: 165, startPoint y: 393, endPoint x: 577, endPoint y: 397, distance: 412.4
click at [577, 397] on div "894 20566212324 Z99 - Sin Identificar [PERSON_NAME] [PERSON_NAME] 202504 a 2025…" at bounding box center [580, 394] width 1071 height 27
copy div "20566212324 Z99 - Sin Identificar [PERSON_NAME] [PERSON_NAME]"
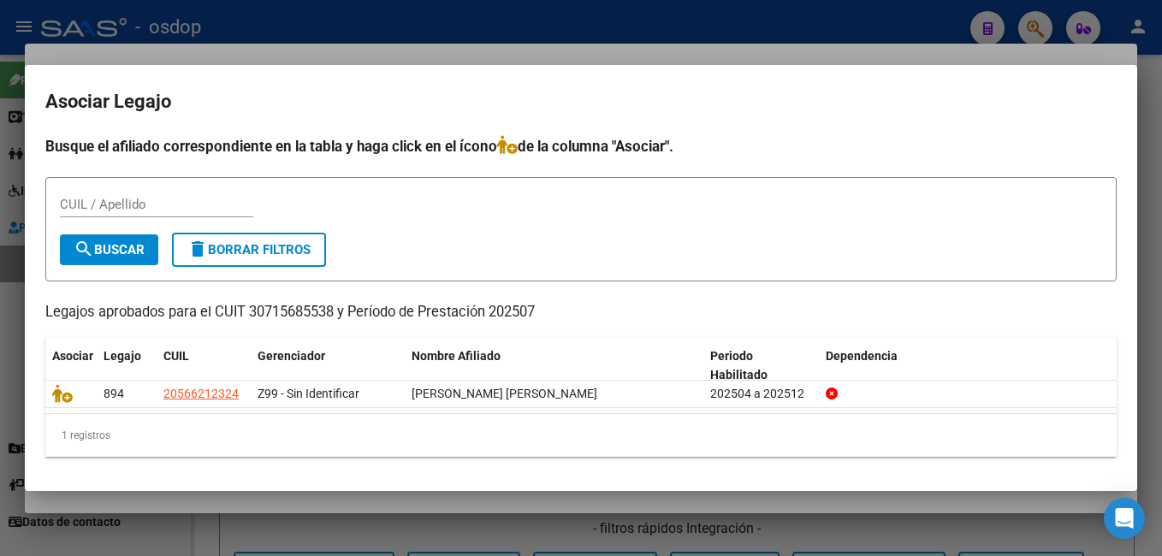
click at [666, 27] on div at bounding box center [581, 278] width 1162 height 556
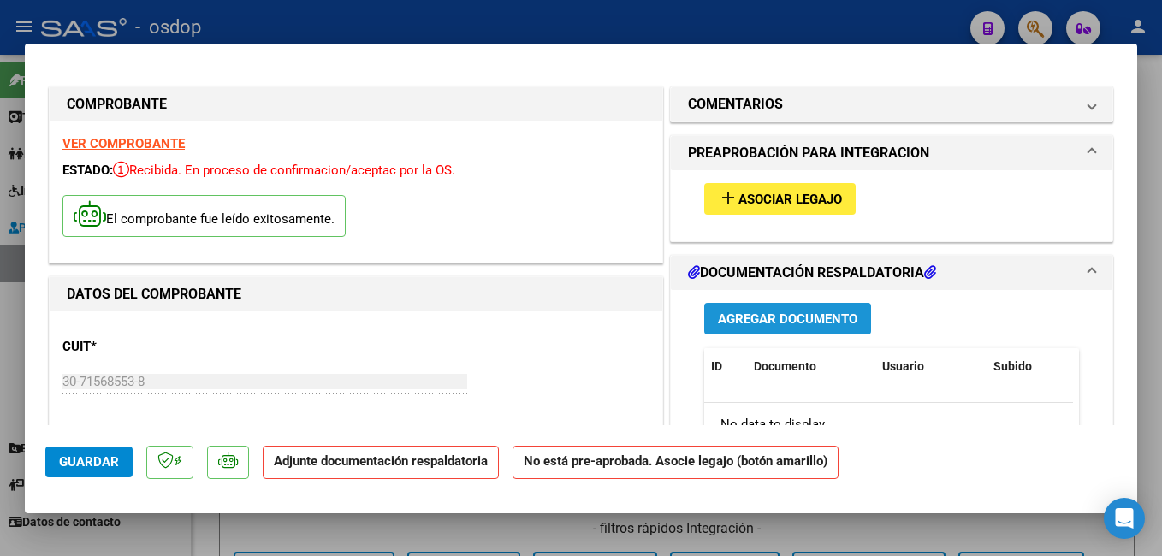
click at [761, 320] on span "Agregar Documento" at bounding box center [787, 318] width 139 height 15
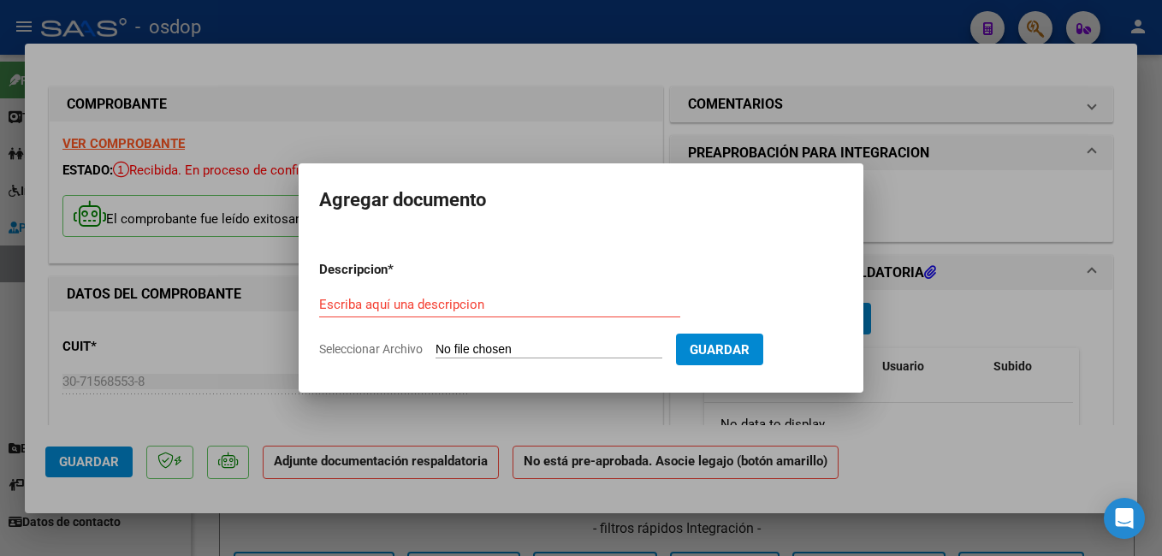
click at [429, 62] on div at bounding box center [581, 278] width 1162 height 556
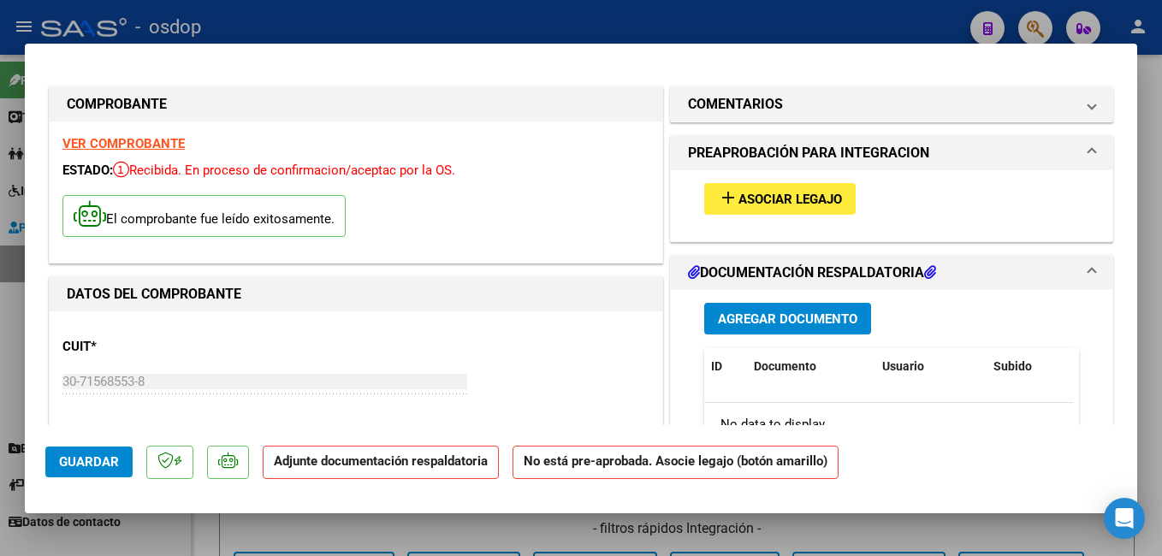
click at [28, 370] on mat-dialog-content "COMPROBANTE VER COMPROBANTE ESTADO: Recibida. En proceso de confirmacion/acepta…" at bounding box center [581, 245] width 1112 height 362
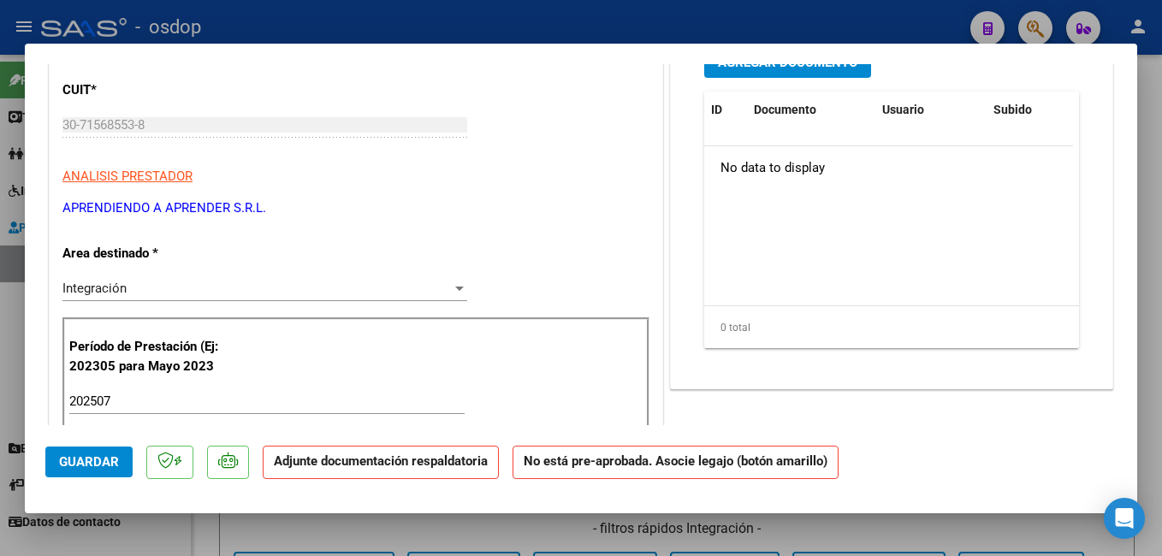
drag, startPoint x: 63, startPoint y: 204, endPoint x: 268, endPoint y: 209, distance: 204.5
click at [268, 209] on p "APRENDIENDO A APRENDER S.R.L." at bounding box center [355, 208] width 587 height 20
copy p "APRENDIENDO A APRENDER S.R.L."
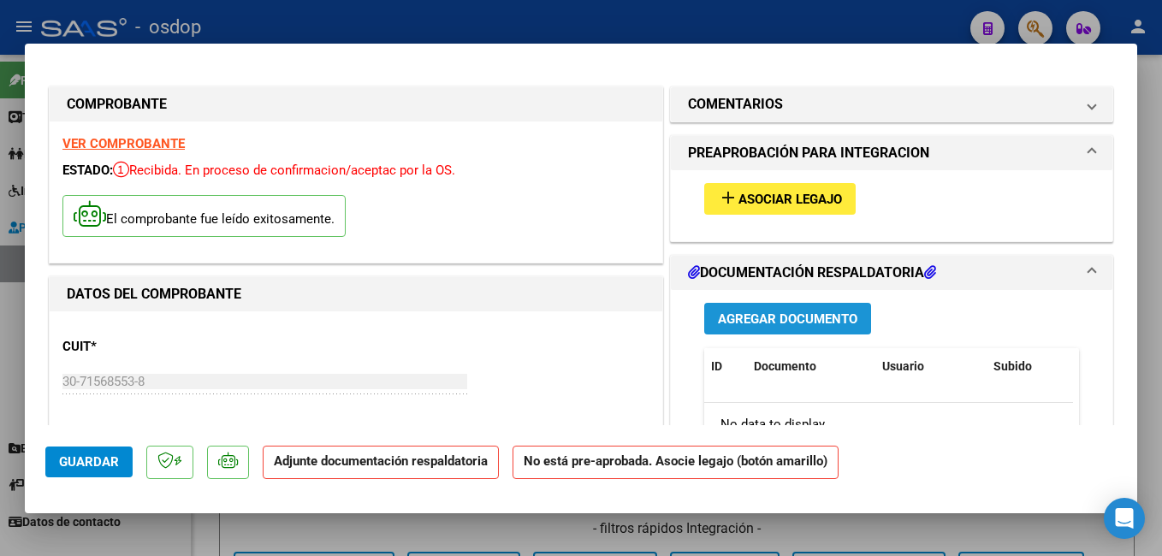
click at [778, 318] on span "Agregar Documento" at bounding box center [787, 318] width 139 height 15
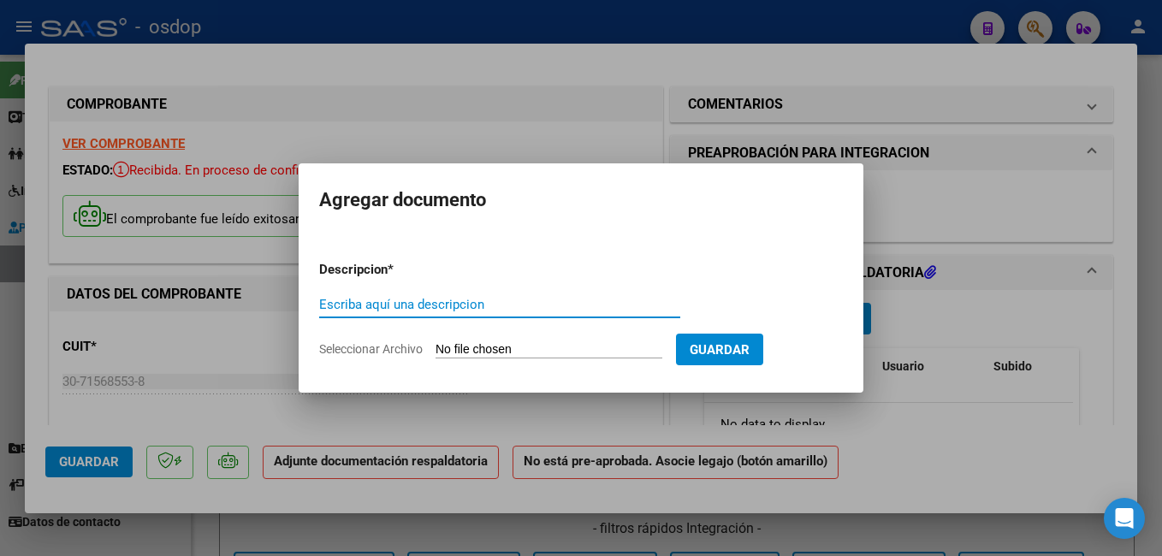
click at [472, 304] on input "Escriba aquí una descripcion" at bounding box center [499, 304] width 361 height 15
type input "PLANILLA ASISTENCIA"
click at [567, 352] on input "Seleccionar Archivo" at bounding box center [548, 350] width 227 height 16
type input "C:\fakepath\[PERSON_NAME].pdf"
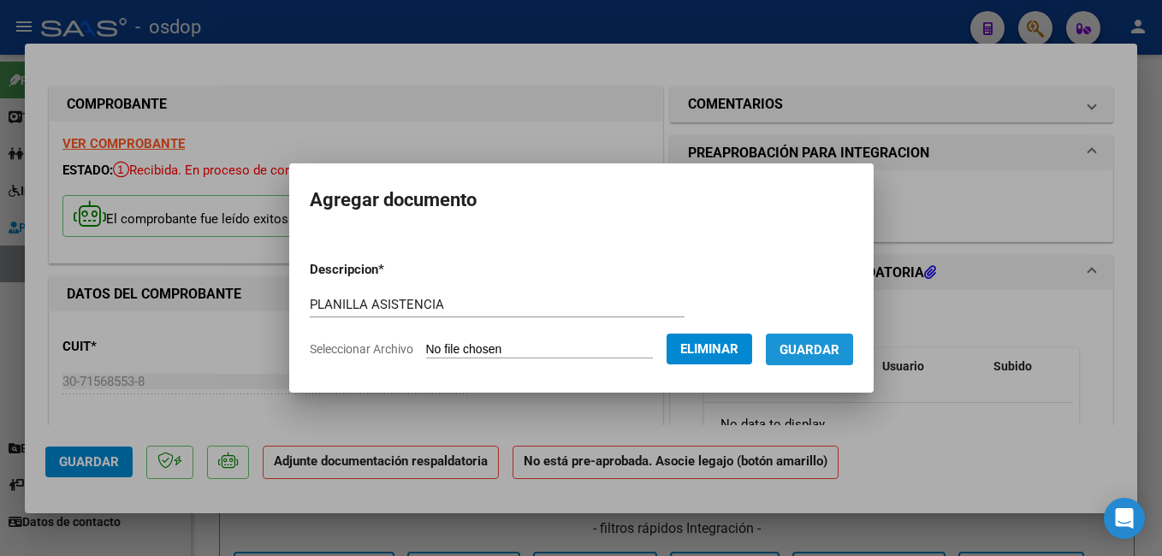
click at [831, 340] on button "Guardar" at bounding box center [809, 350] width 87 height 32
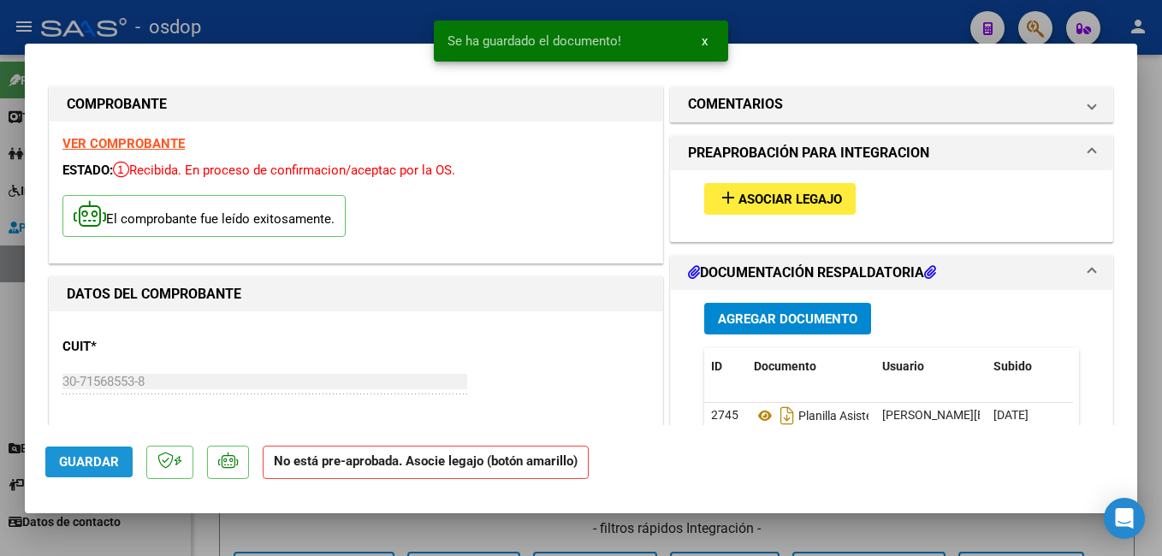
click at [87, 462] on span "Guardar" at bounding box center [89, 461] width 60 height 15
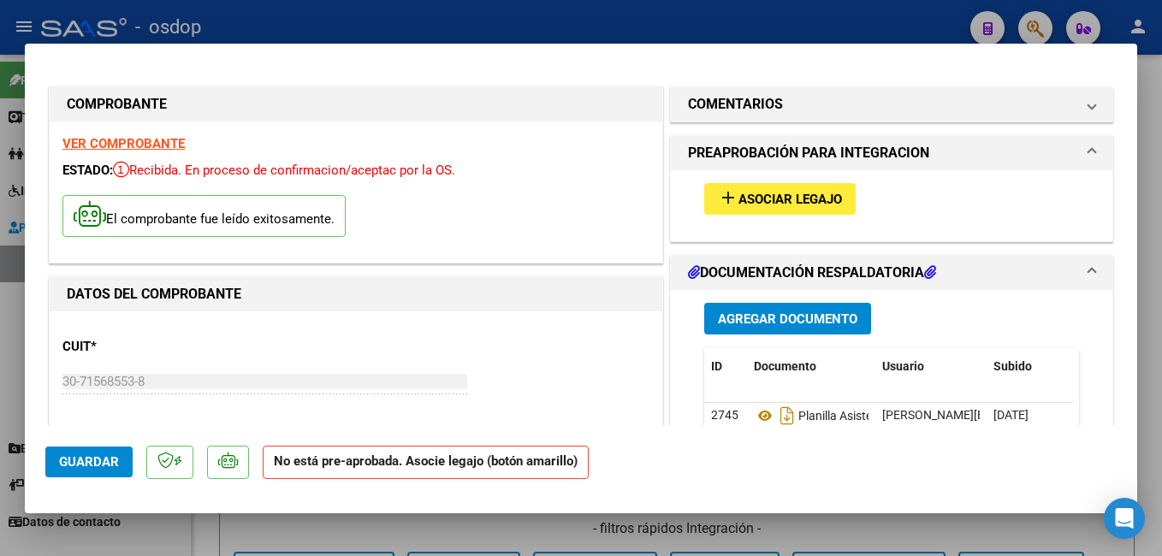
drag, startPoint x: 401, startPoint y: 11, endPoint x: 390, endPoint y: 143, distance: 132.2
click at [401, 19] on div at bounding box center [581, 278] width 1162 height 556
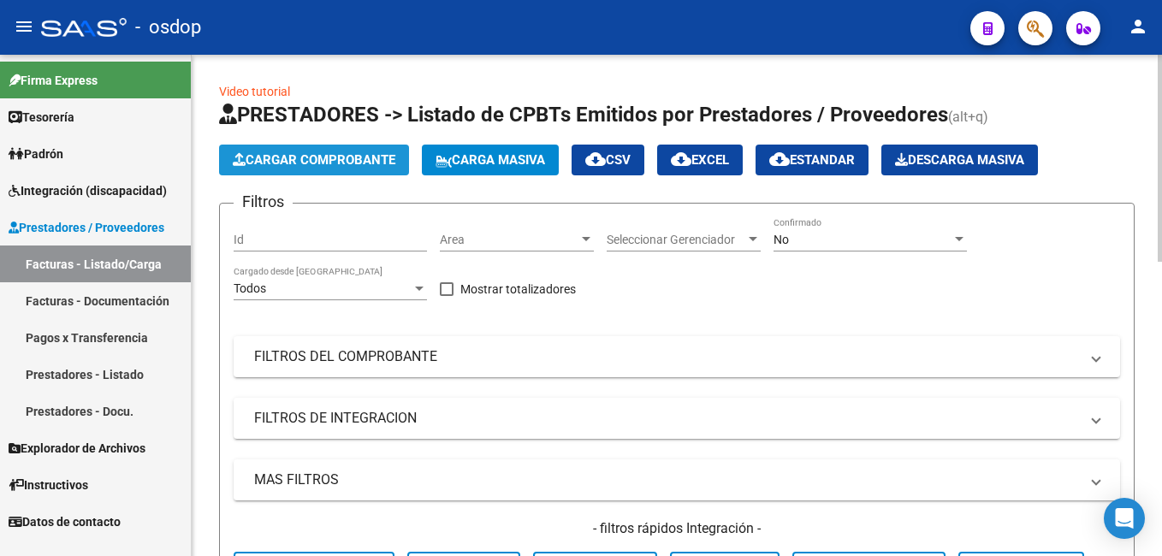
click at [312, 163] on span "Cargar Comprobante" at bounding box center [314, 159] width 163 height 15
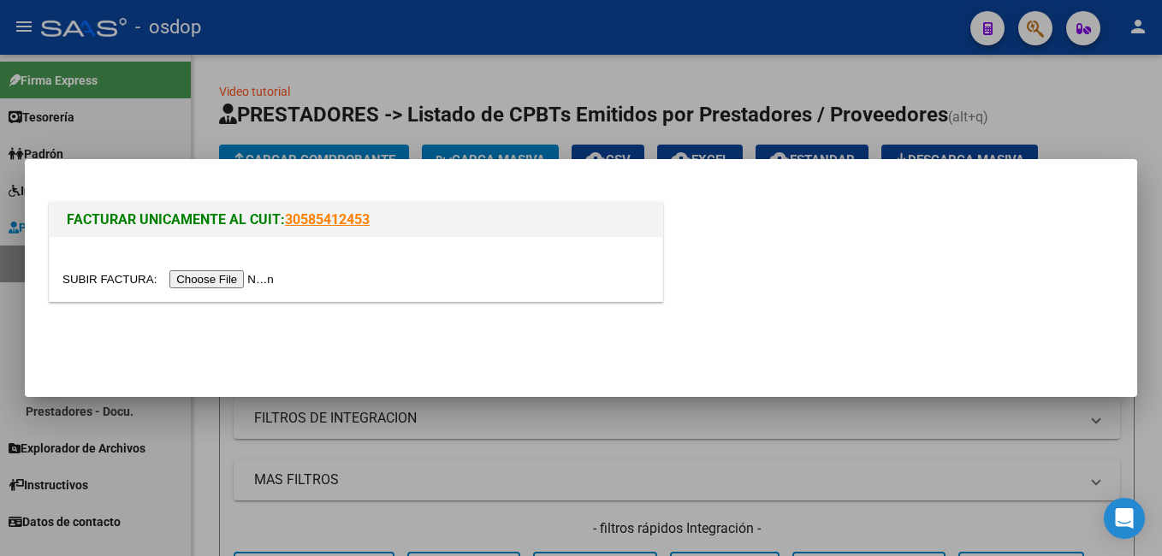
click at [213, 279] on input "file" at bounding box center [170, 279] width 216 height 18
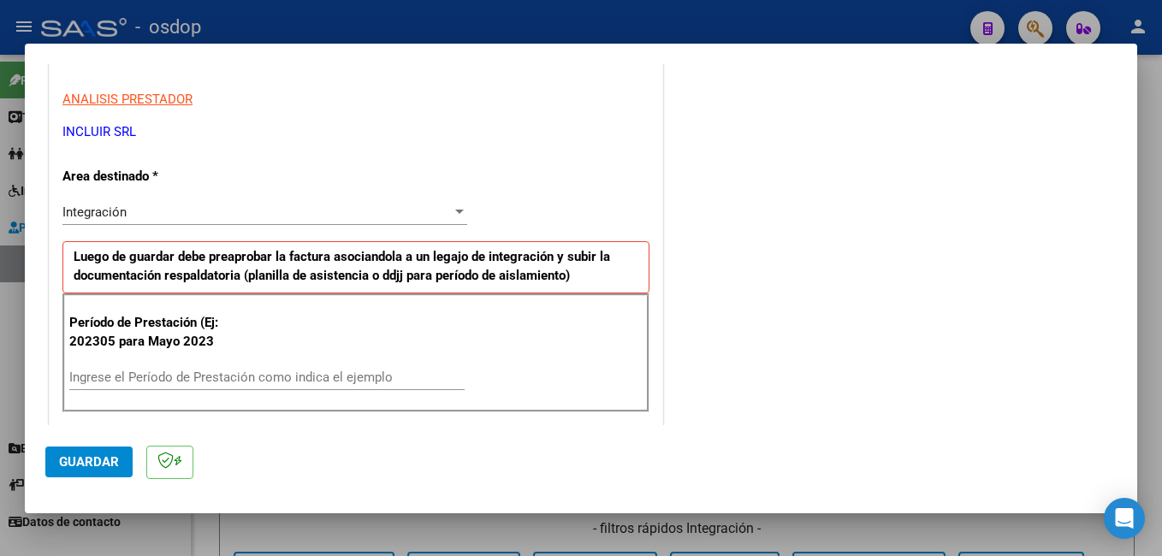
scroll to position [342, 0]
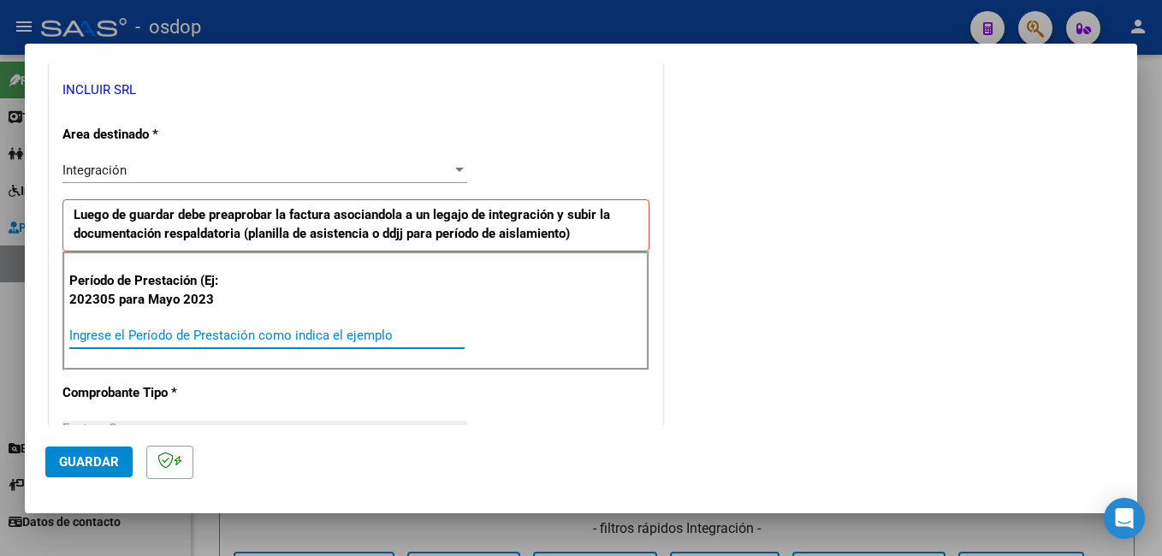
click at [234, 337] on input "Ingrese el Período de Prestación como indica el ejemplo" at bounding box center [266, 335] width 395 height 15
type input "202507"
click at [103, 468] on span "Guardar" at bounding box center [89, 461] width 60 height 15
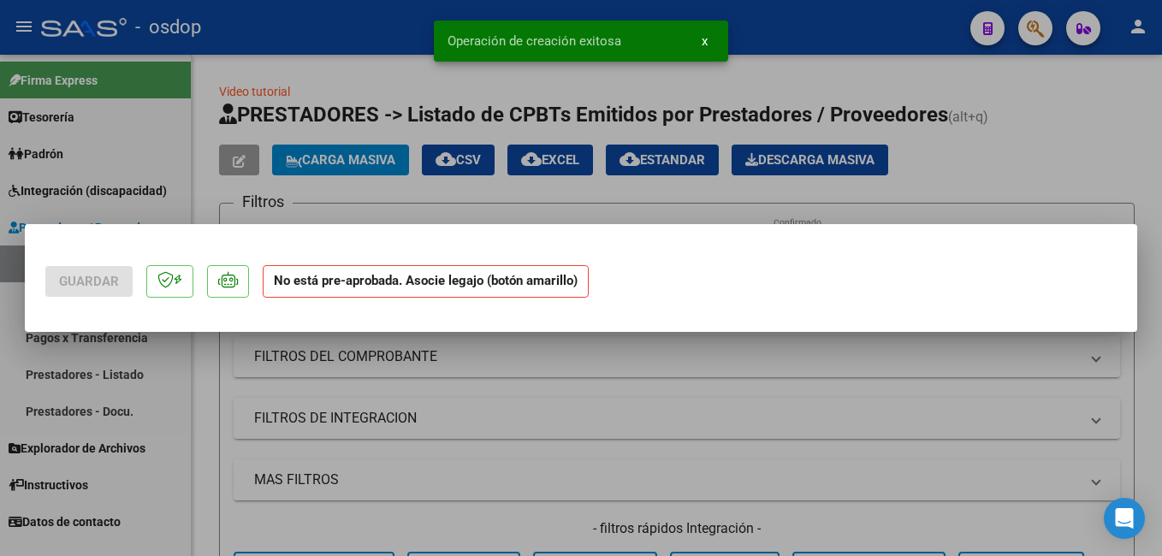
scroll to position [0, 0]
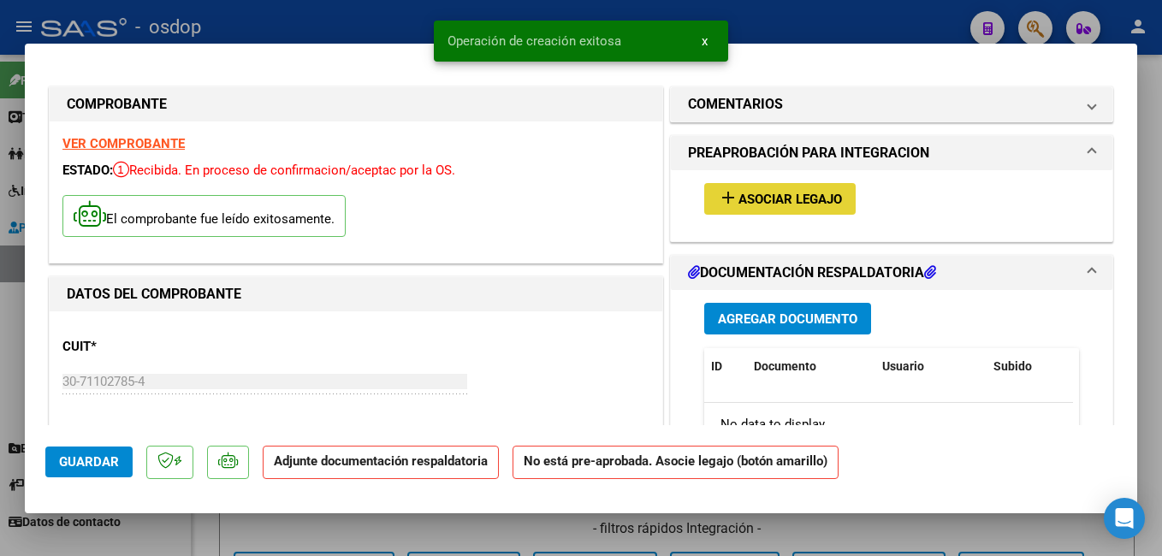
click at [753, 192] on span "Asociar Legajo" at bounding box center [790, 199] width 104 height 15
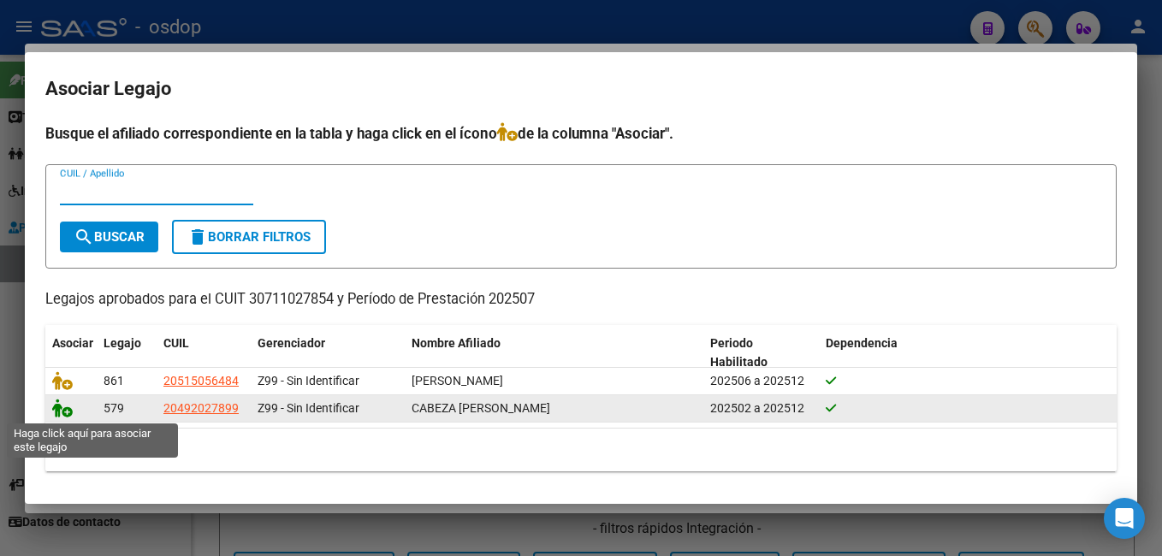
click at [58, 408] on icon at bounding box center [62, 408] width 21 height 19
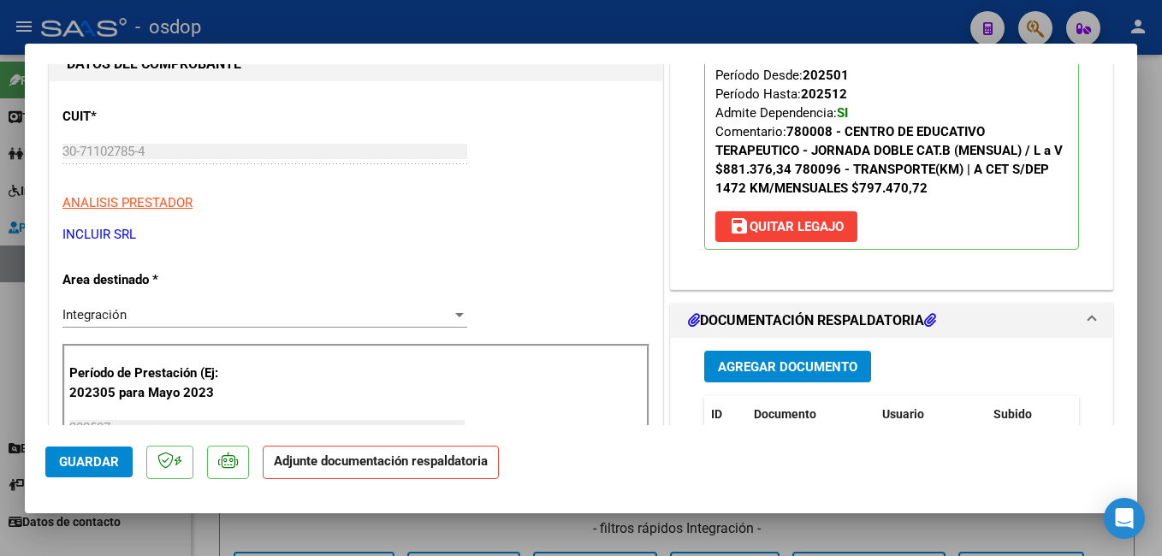
scroll to position [257, 0]
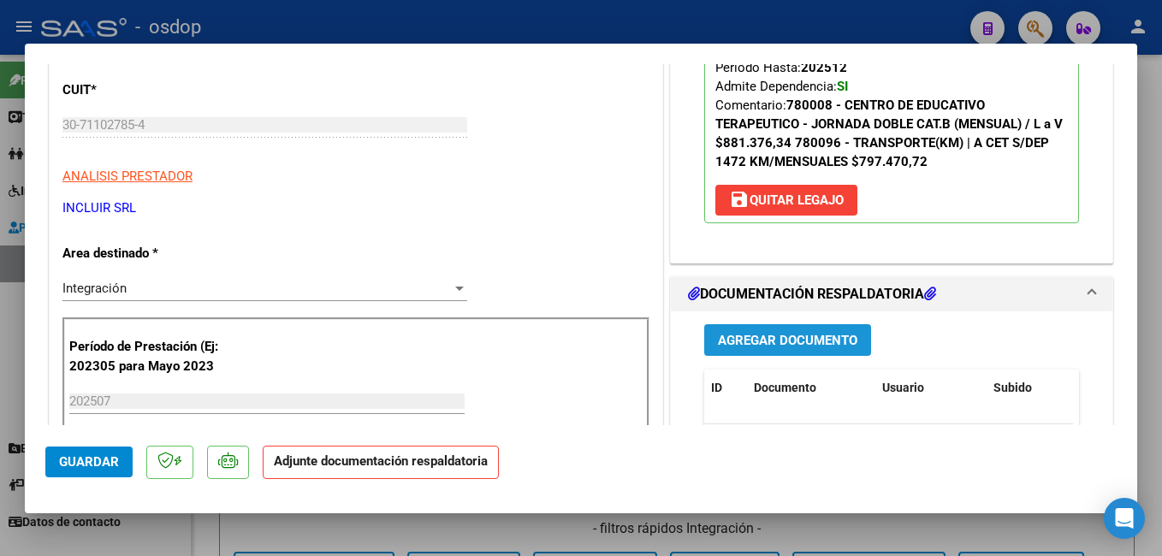
click at [781, 339] on span "Agregar Documento" at bounding box center [787, 340] width 139 height 15
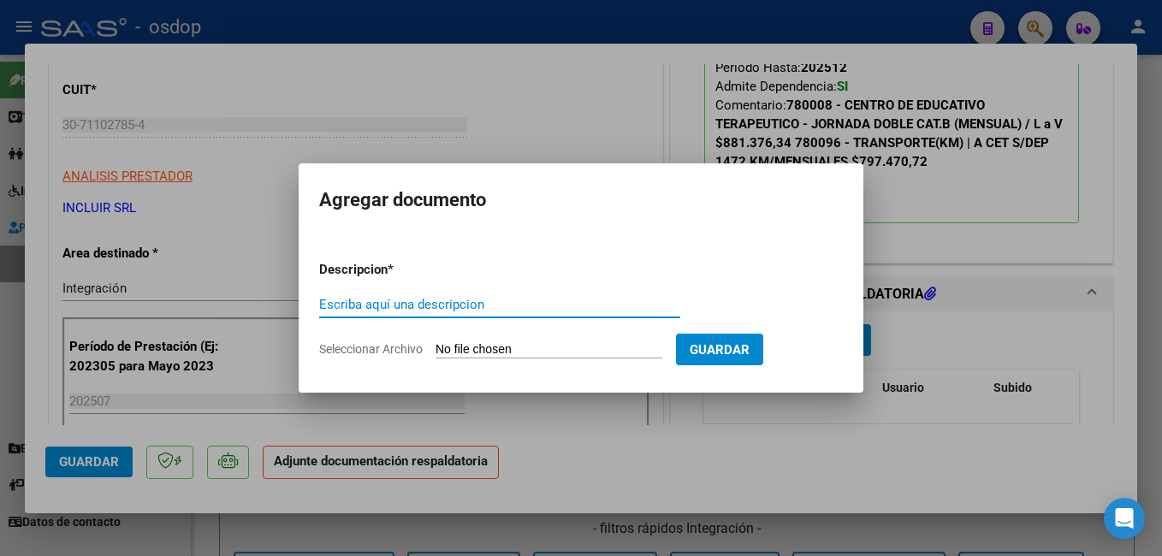
click at [461, 305] on input "Escriba aquí una descripcion" at bounding box center [499, 304] width 361 height 15
click at [457, 304] on input "Escriba aquí una descripcion" at bounding box center [499, 304] width 361 height 15
type input "planilla asistencia"
click at [530, 350] on input "Seleccionar Archivo" at bounding box center [548, 350] width 227 height 16
type input "C:\fakepath\PLanilla Centro [DATE].pdf"
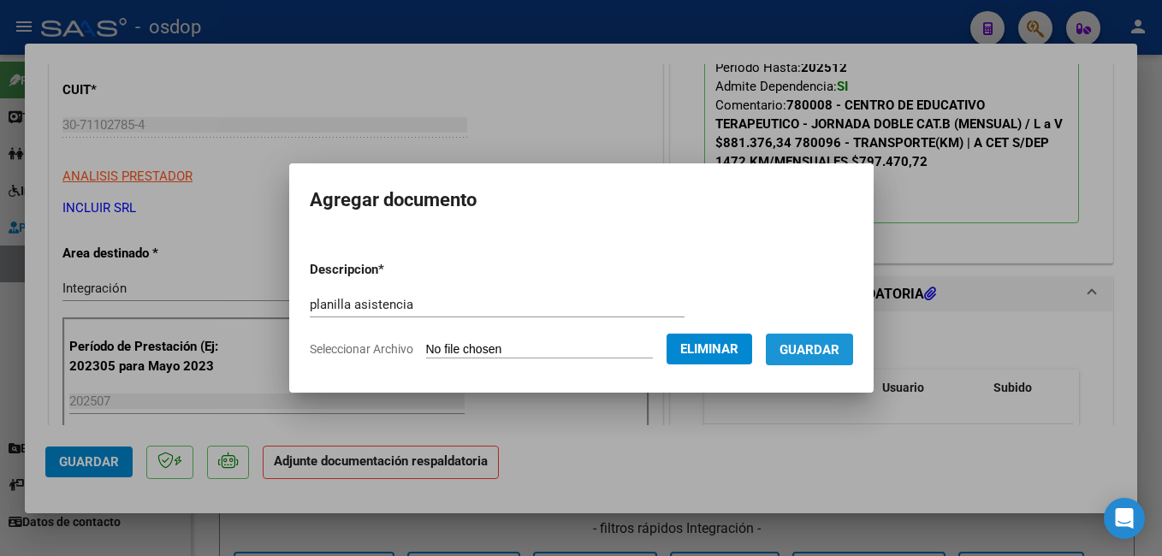
click at [832, 343] on span "Guardar" at bounding box center [809, 349] width 60 height 15
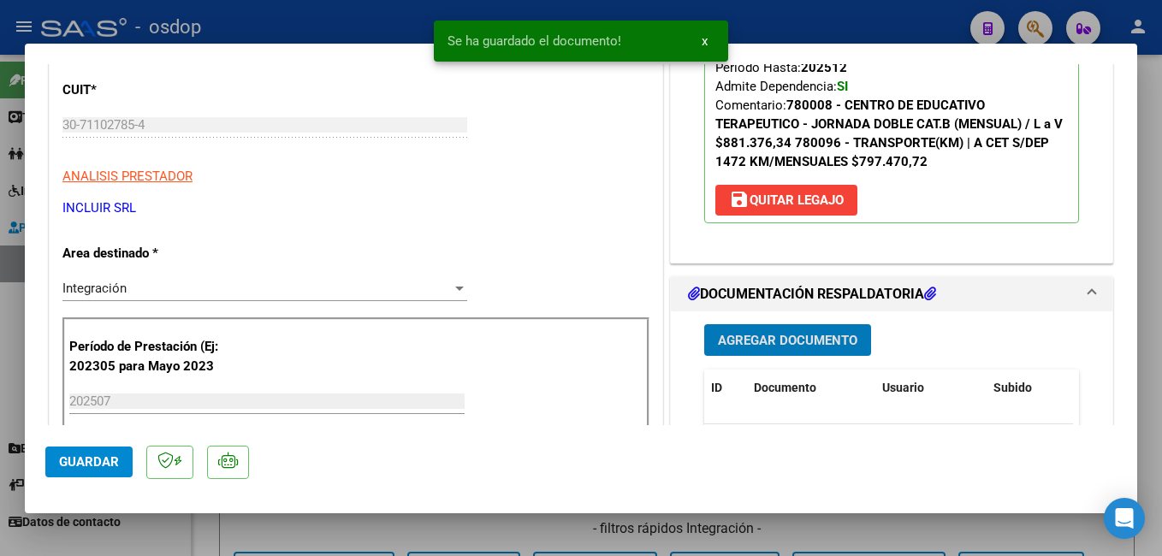
click at [70, 469] on span "Guardar" at bounding box center [89, 461] width 60 height 15
click at [327, 25] on div at bounding box center [581, 278] width 1162 height 556
type input "$ 0,00"
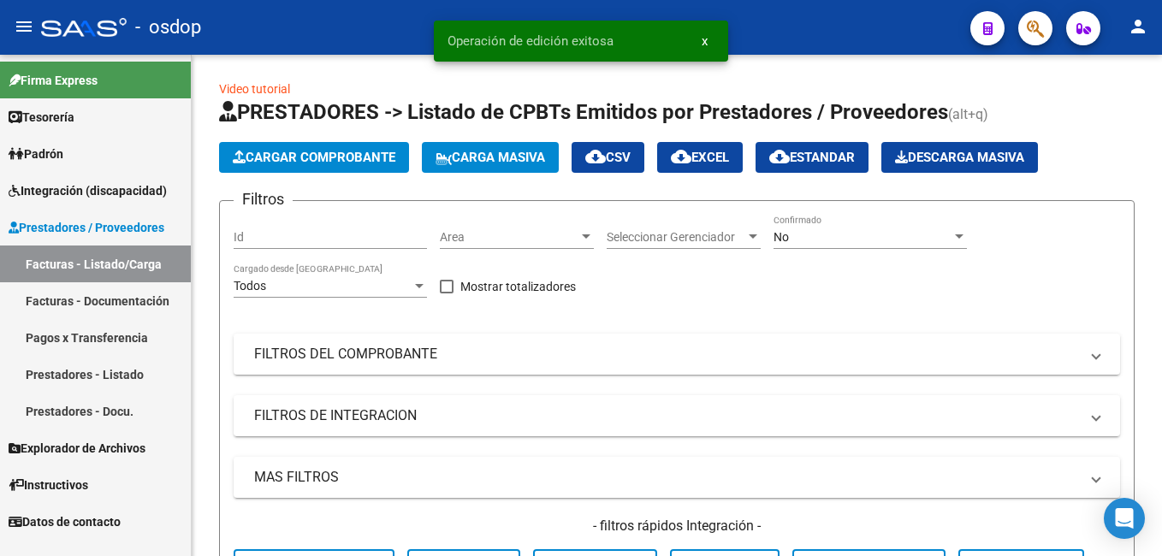
scroll to position [0, 0]
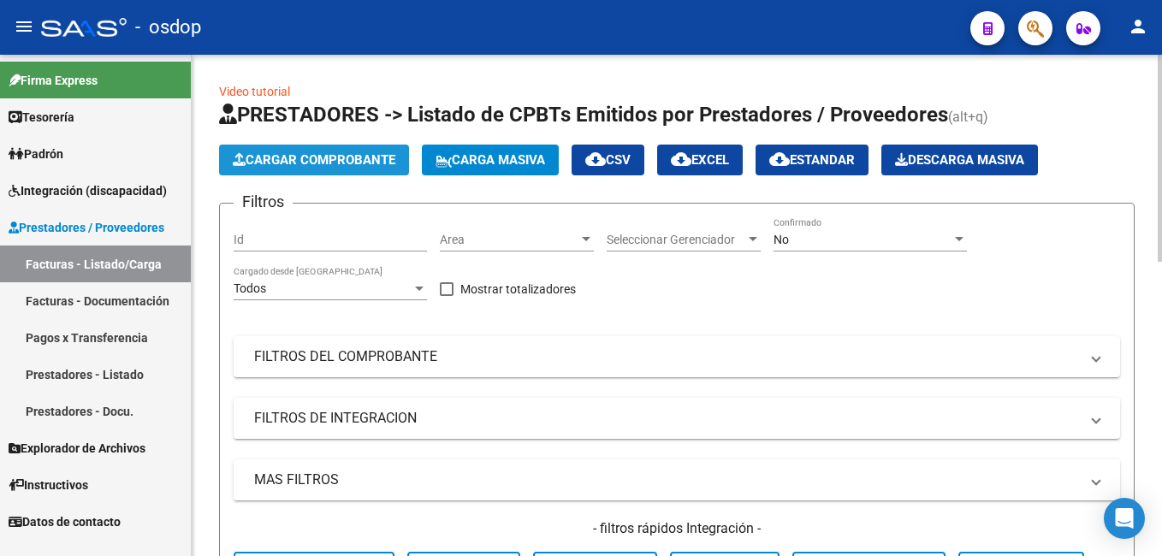
click at [289, 152] on span "Cargar Comprobante" at bounding box center [314, 159] width 163 height 15
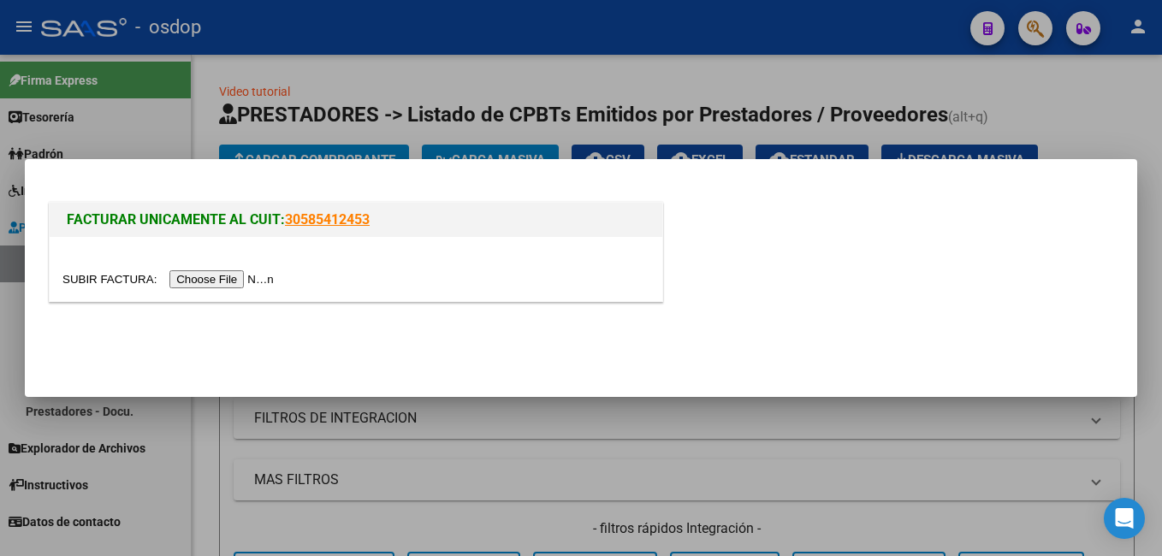
click at [211, 276] on input "file" at bounding box center [170, 279] width 216 height 18
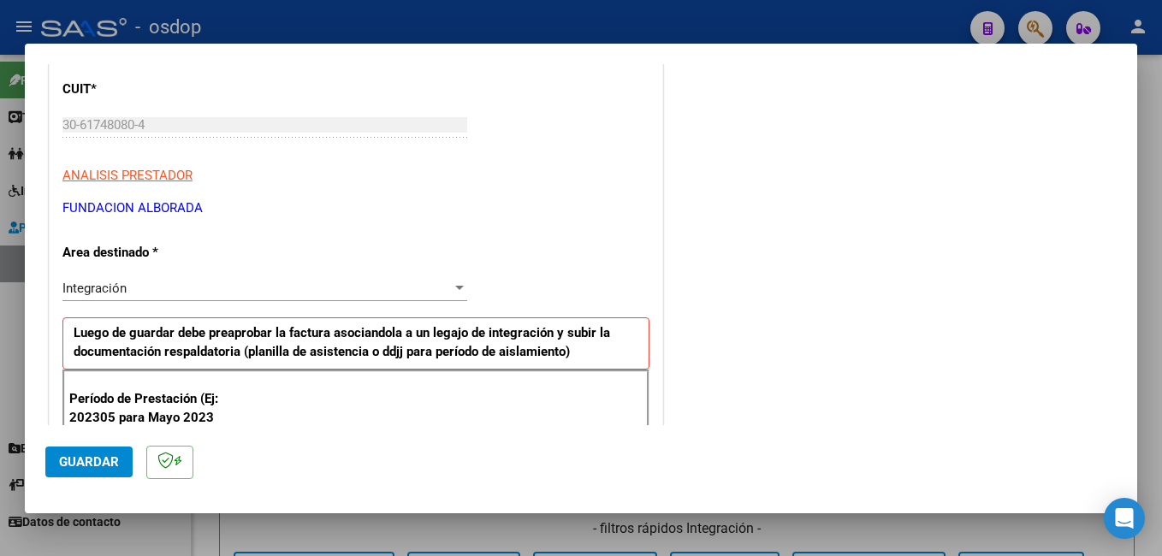
scroll to position [342, 0]
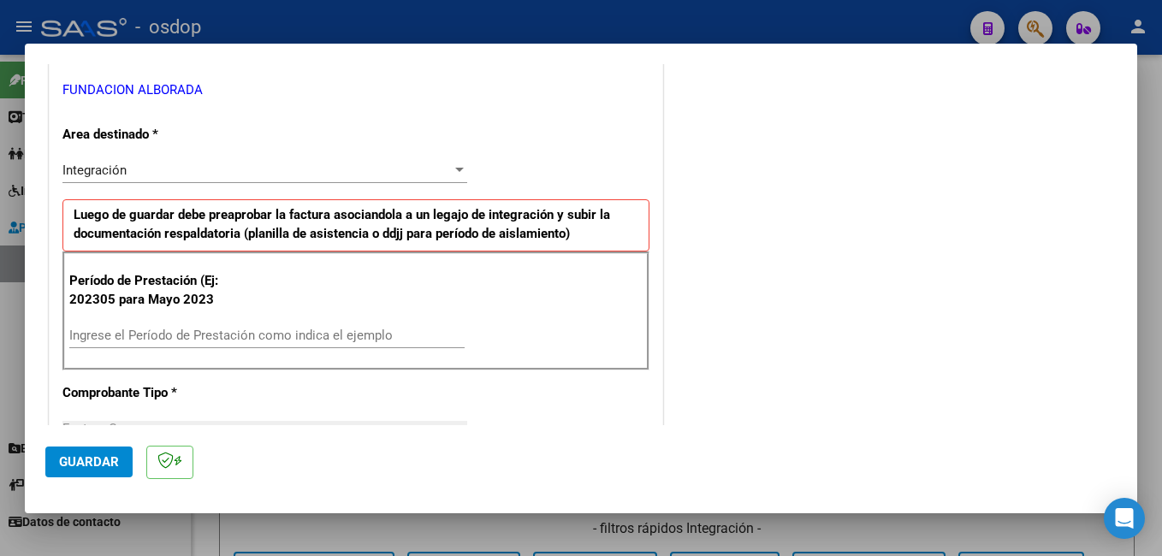
click at [151, 334] on input "Ingrese el Período de Prestación como indica el ejemplo" at bounding box center [266, 335] width 395 height 15
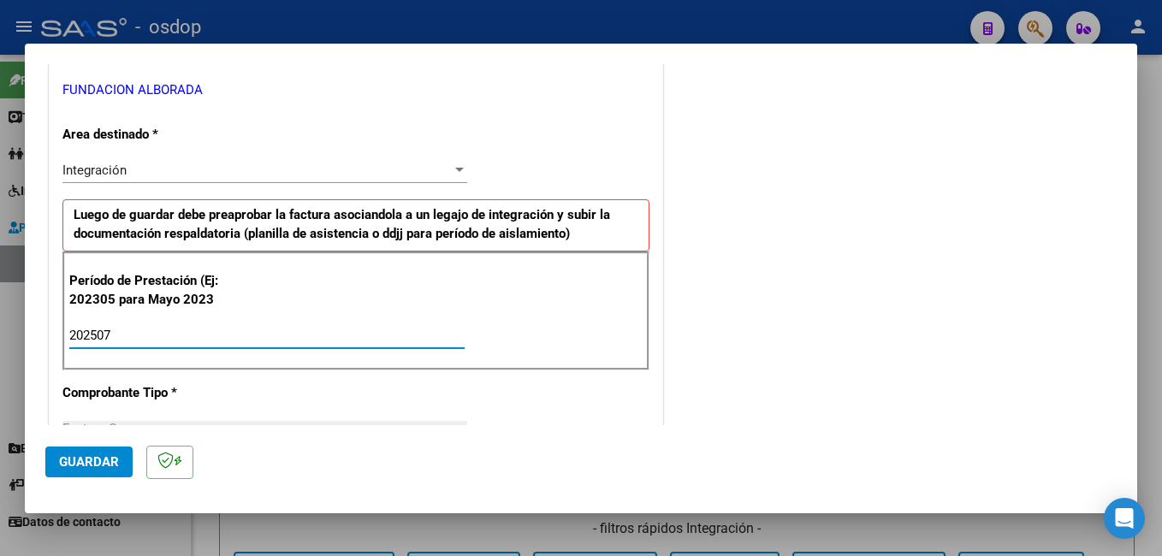
type input "202507"
click at [80, 453] on button "Guardar" at bounding box center [88, 462] width 87 height 31
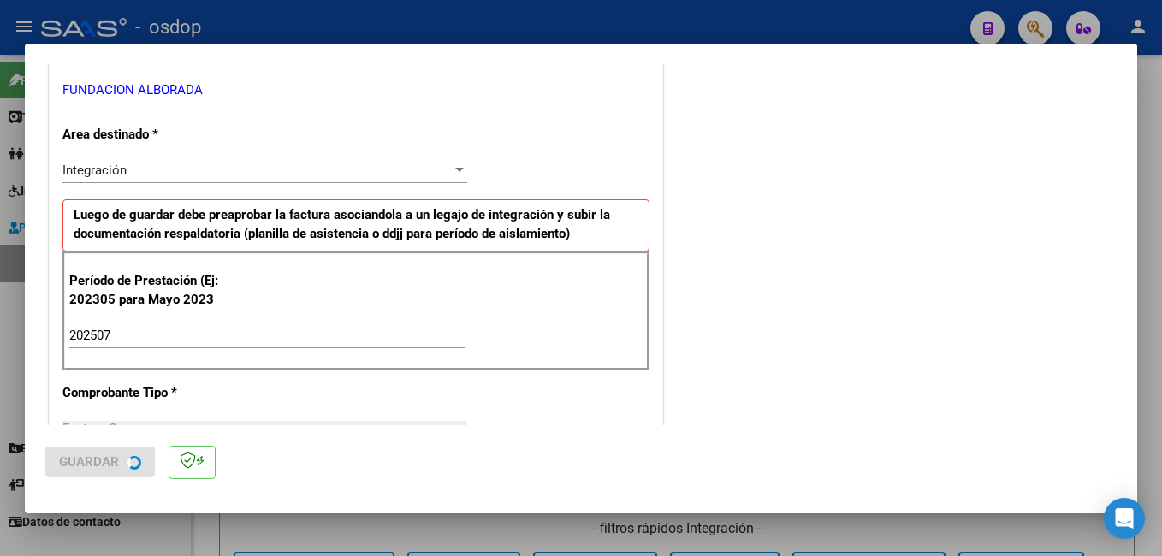
scroll to position [0, 0]
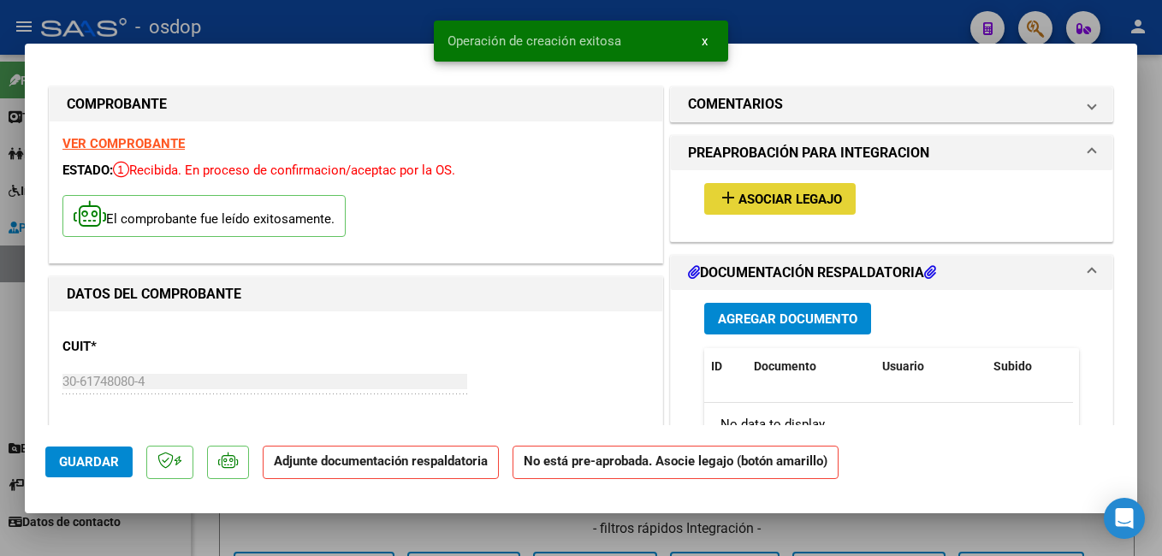
click at [760, 196] on span "Asociar Legajo" at bounding box center [790, 199] width 104 height 15
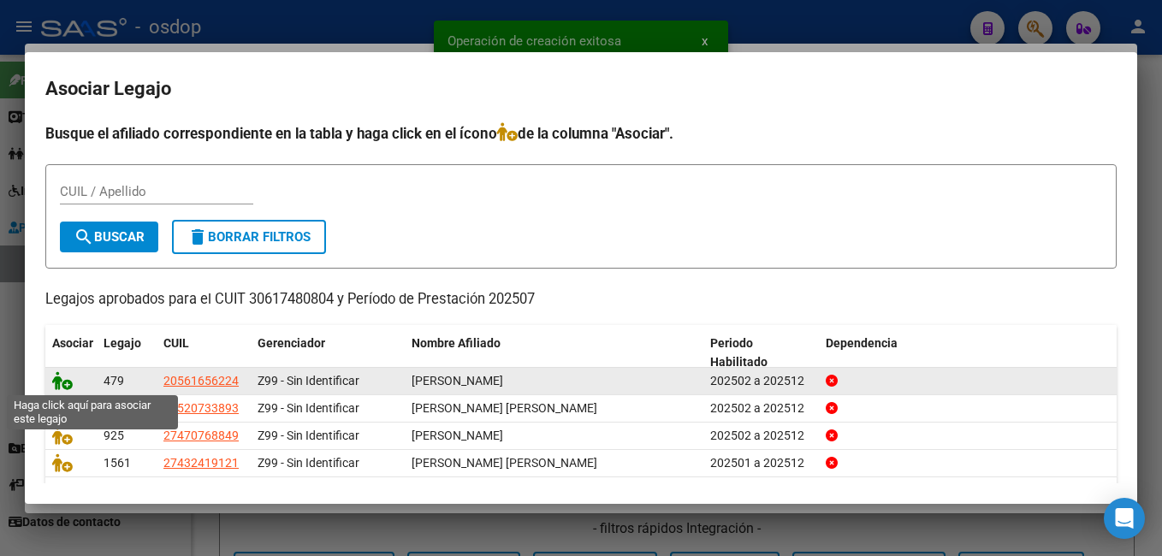
click at [61, 385] on icon at bounding box center [62, 380] width 21 height 19
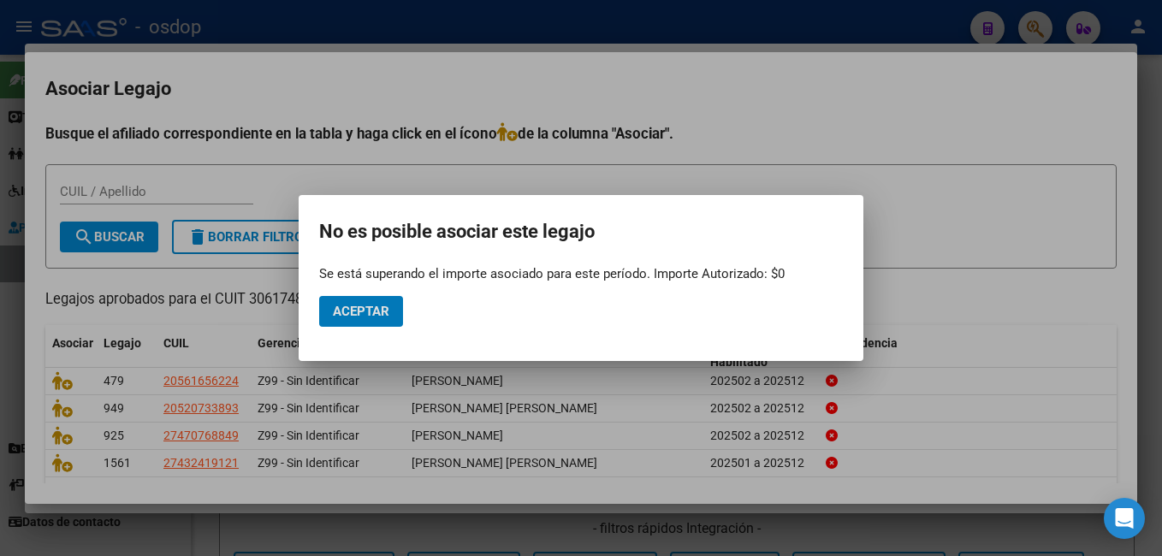
click at [379, 301] on button "Aceptar" at bounding box center [361, 311] width 84 height 31
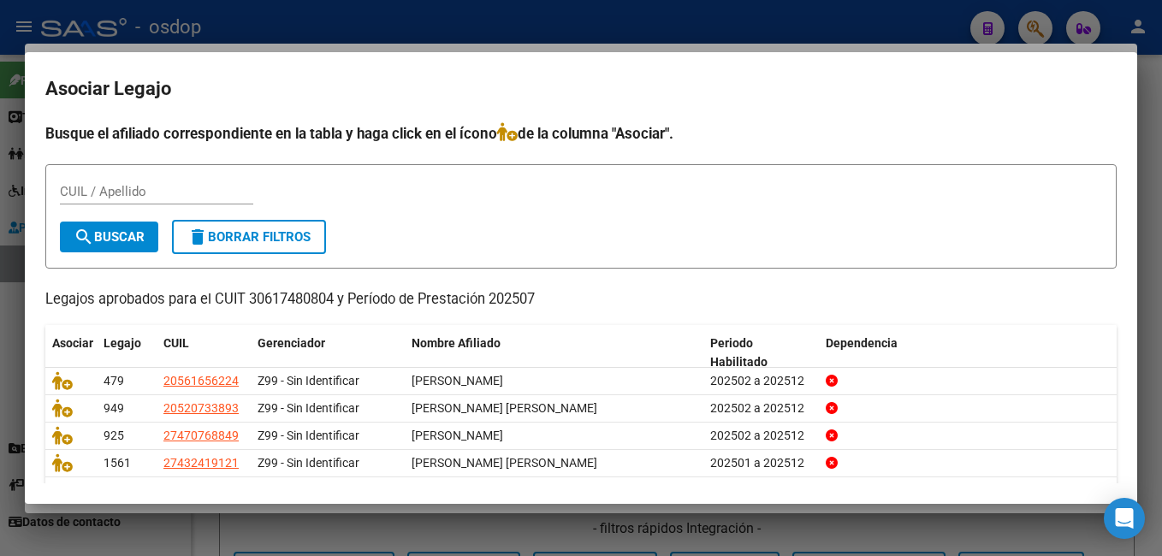
click at [435, 22] on div at bounding box center [581, 278] width 1162 height 556
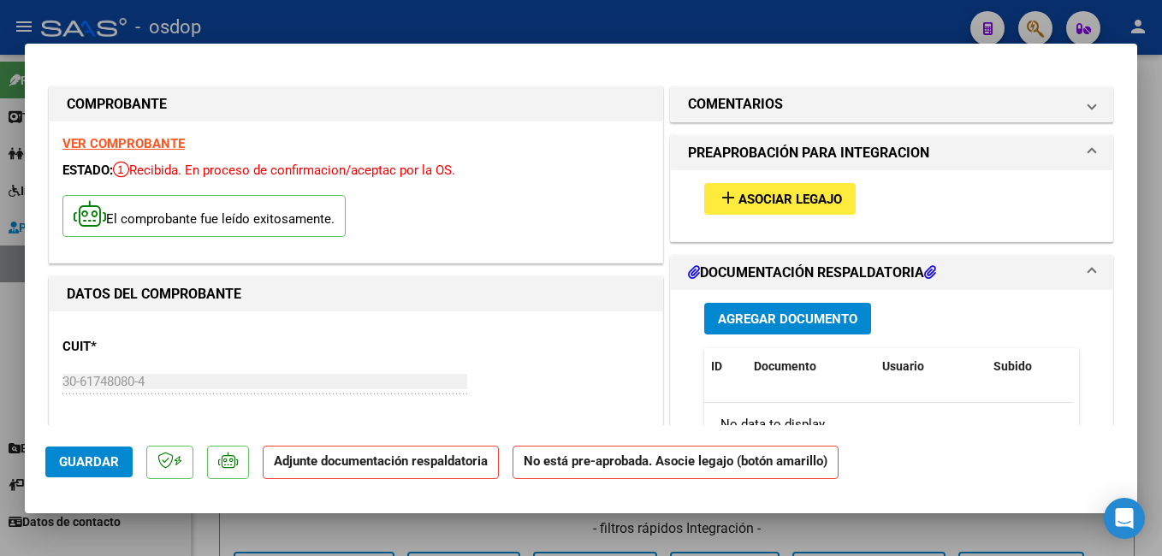
click at [778, 317] on span "Agregar Documento" at bounding box center [787, 318] width 139 height 15
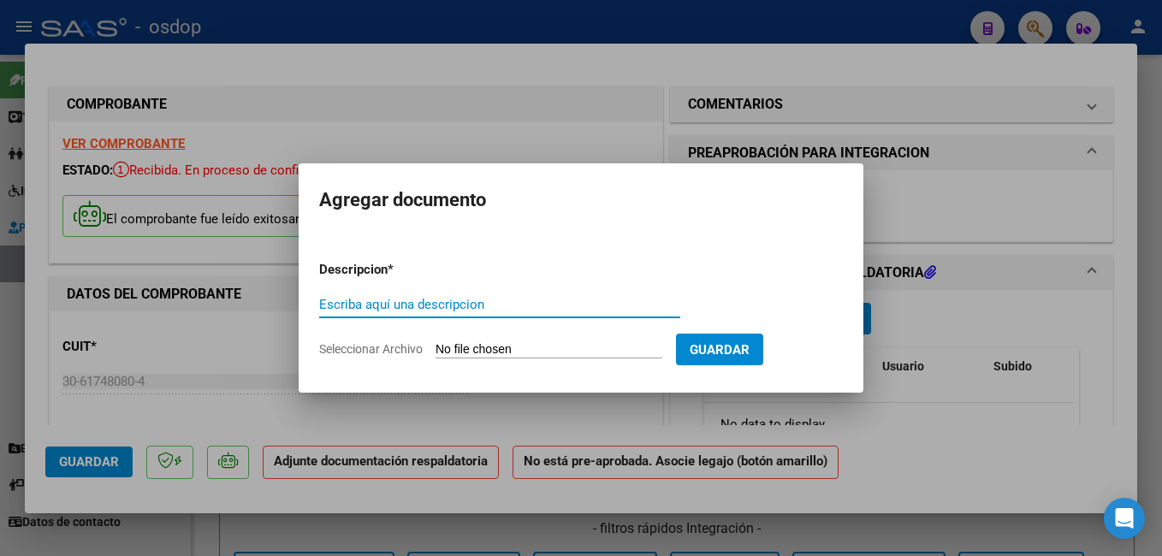
click at [426, 305] on input "Escriba aquí una descripcion" at bounding box center [499, 304] width 361 height 15
type input "planilla asistencia"
click at [567, 344] on input "Seleccionar Archivo" at bounding box center [548, 350] width 227 height 16
type input "C:\fakepath\[PERSON_NAME] - Asistencia [DATE] .pdf"
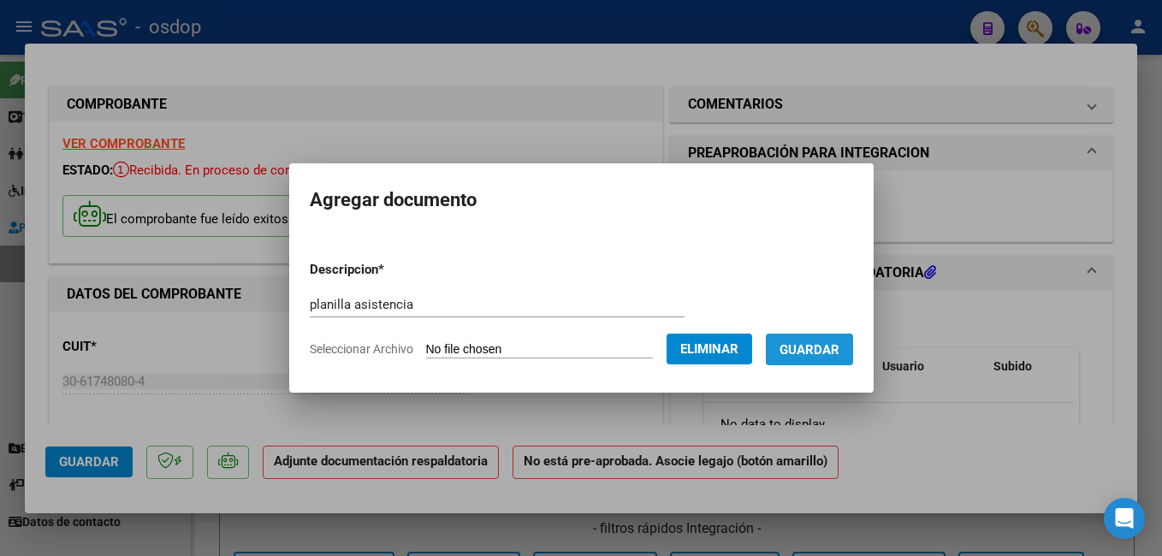
click at [839, 345] on span "Guardar" at bounding box center [809, 349] width 60 height 15
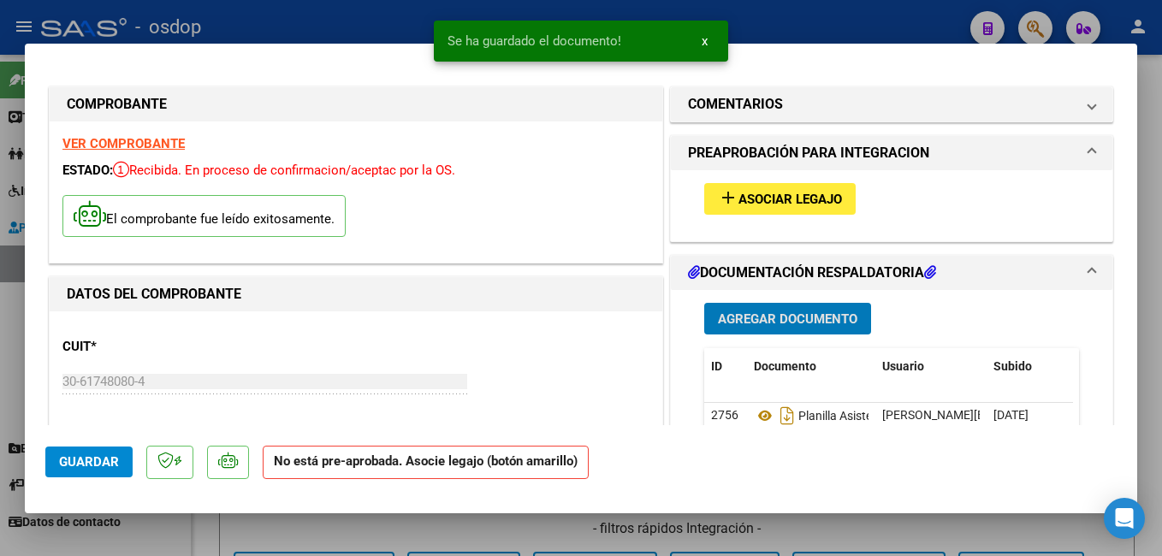
click at [738, 200] on span "Asociar Legajo" at bounding box center [790, 199] width 104 height 15
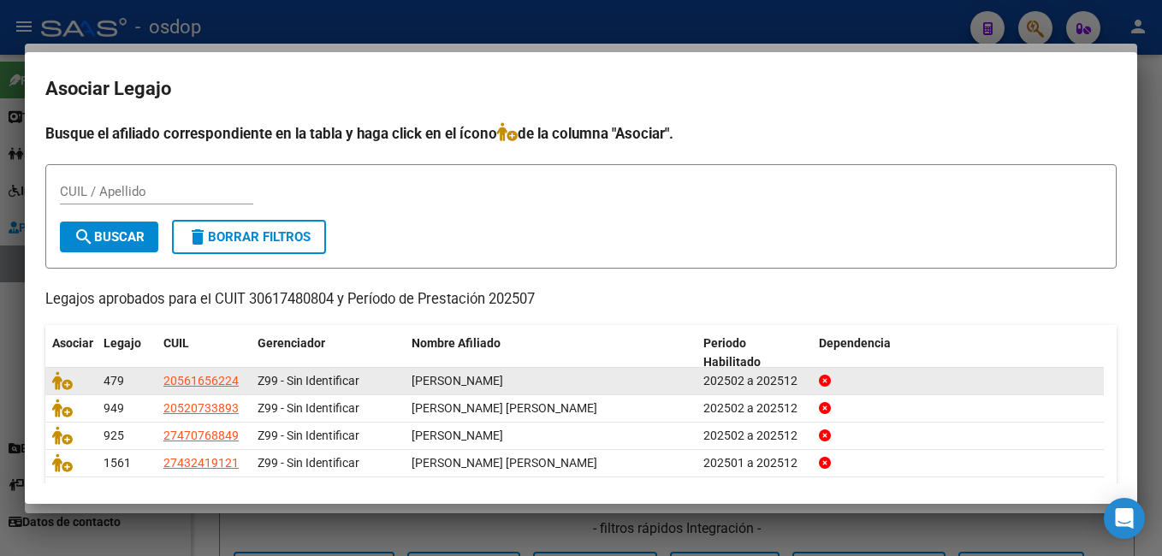
drag, startPoint x: 104, startPoint y: 373, endPoint x: 514, endPoint y: 387, distance: 410.0
click at [514, 387] on div "479 20561656224 Z99 - Sin Identificar [PERSON_NAME] 202502 a 202512" at bounding box center [574, 381] width 1058 height 27
copy div "479 20561656224 Z99 - Sin Identificar [PERSON_NAME]"
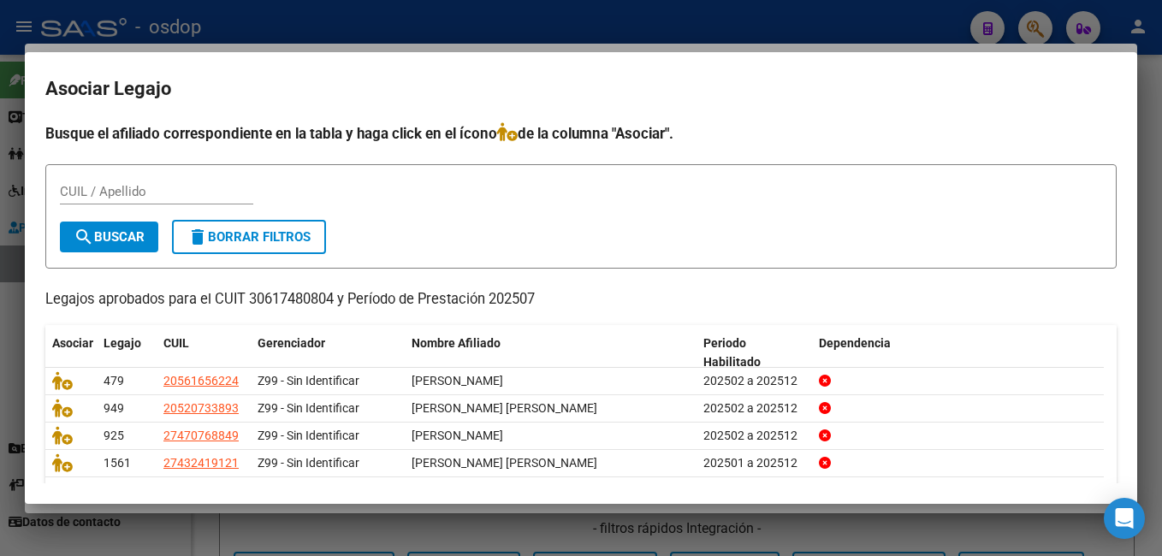
click at [802, 21] on div at bounding box center [581, 278] width 1162 height 556
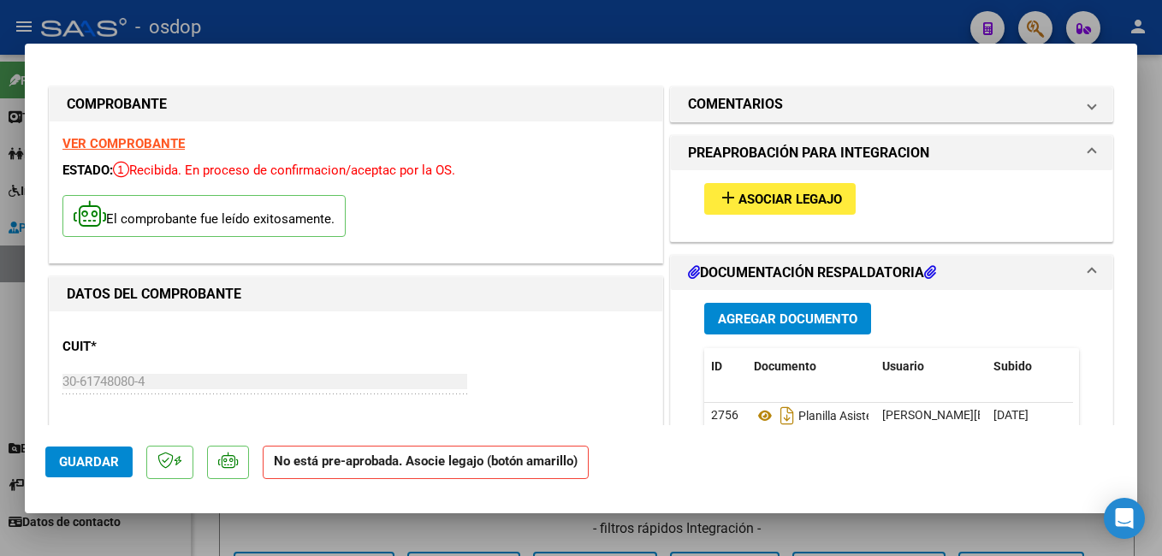
click at [86, 460] on span "Guardar" at bounding box center [89, 461] width 60 height 15
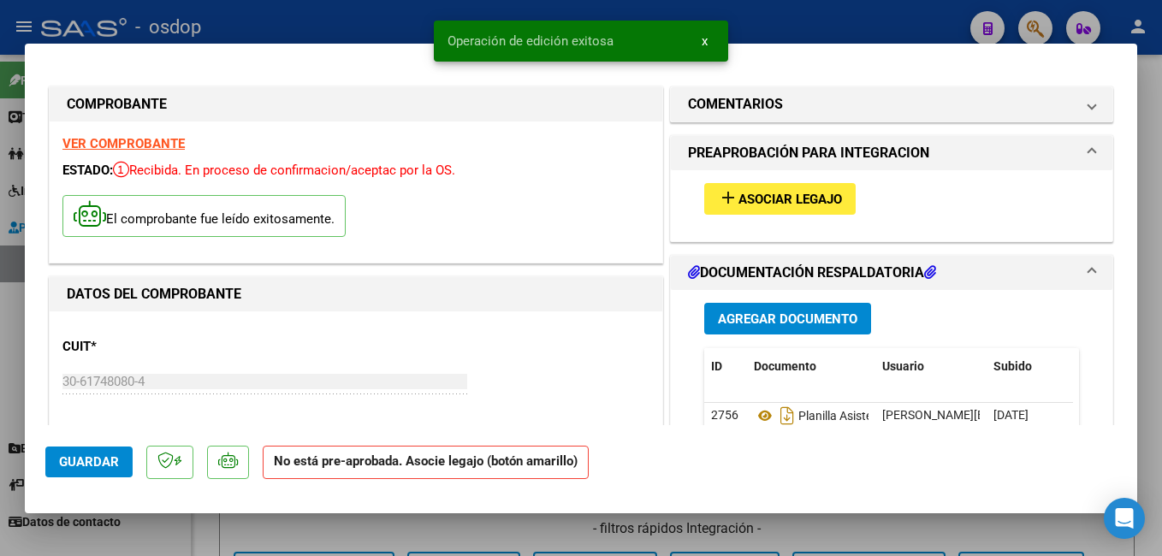
click at [406, 21] on div at bounding box center [581, 278] width 1162 height 556
type input "$ 0,00"
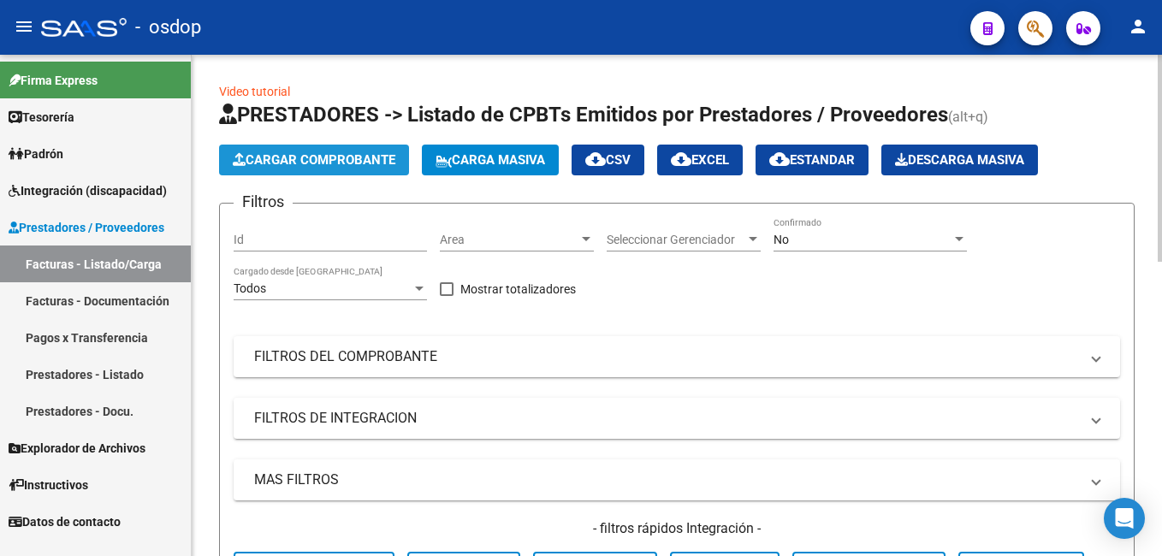
click at [281, 151] on button "Cargar Comprobante" at bounding box center [314, 160] width 190 height 31
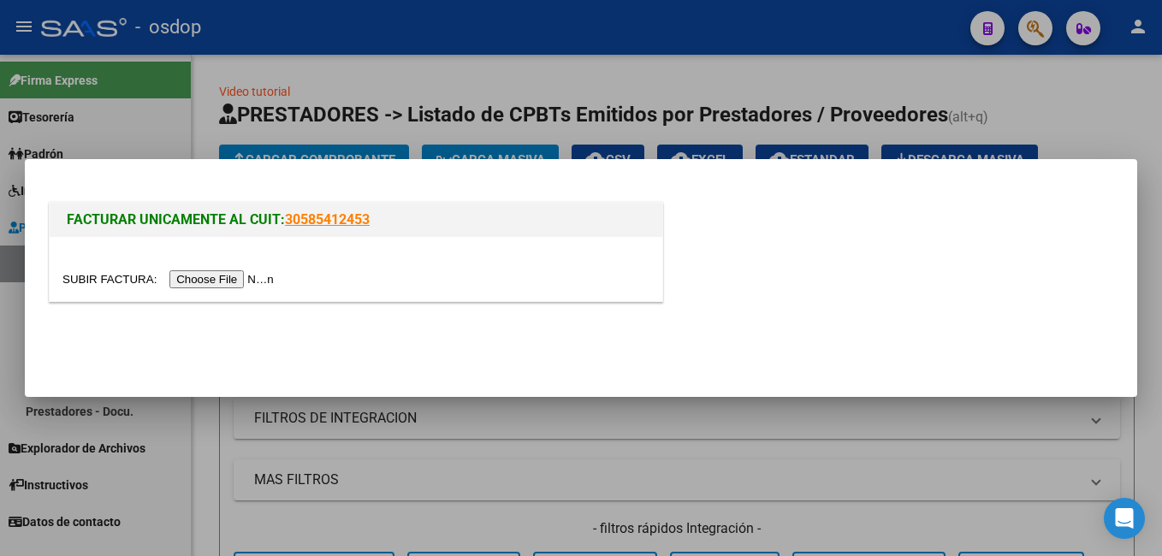
click at [215, 277] on input "file" at bounding box center [170, 279] width 216 height 18
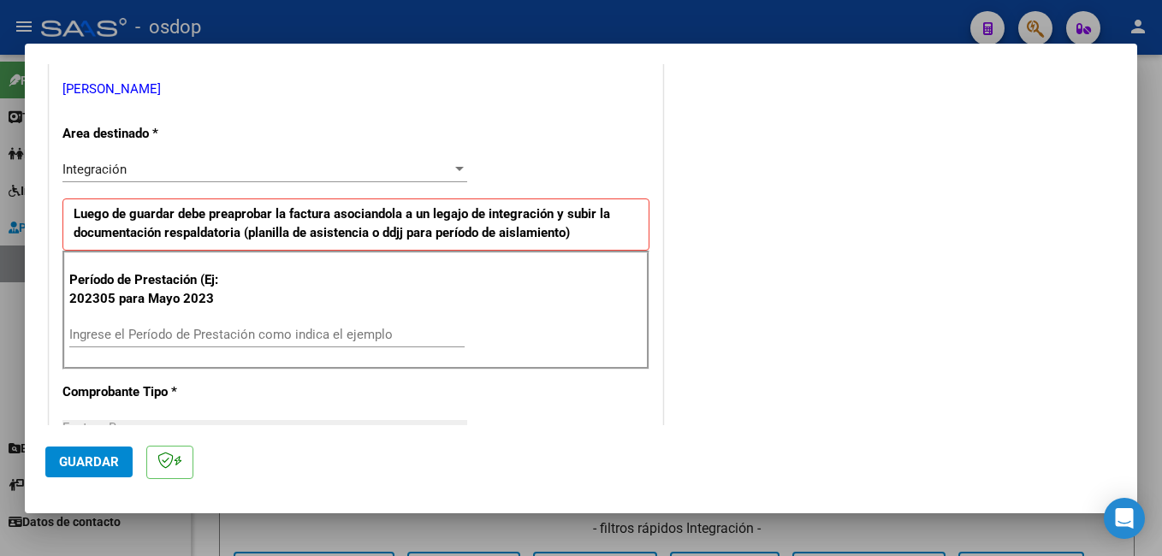
scroll to position [428, 0]
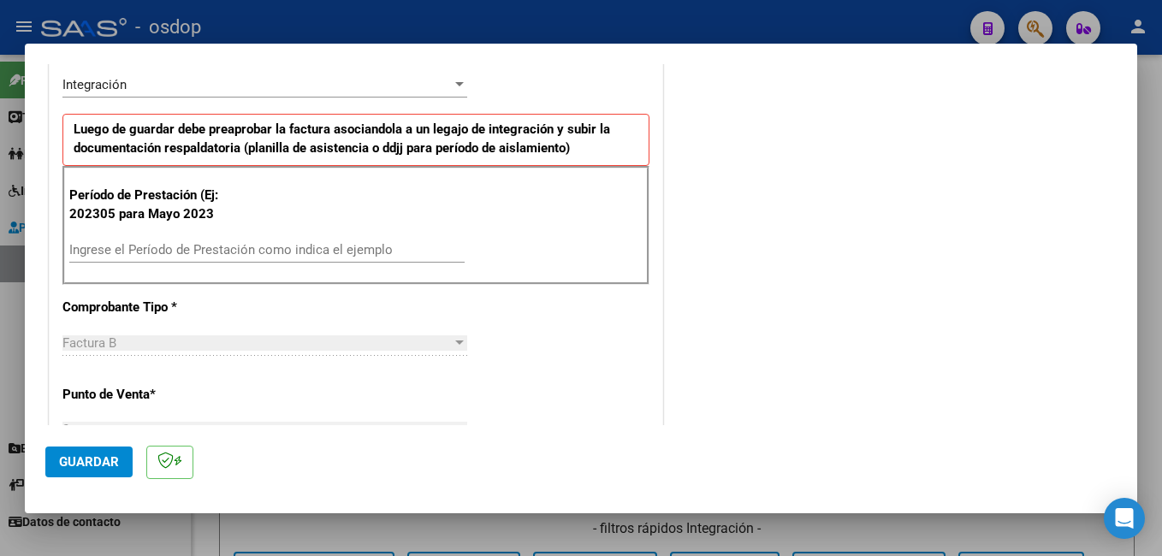
click at [323, 248] on input "Ingrese el Período de Prestación como indica el ejemplo" at bounding box center [266, 249] width 395 height 15
type input "202507"
click at [82, 460] on span "Guardar" at bounding box center [89, 461] width 60 height 15
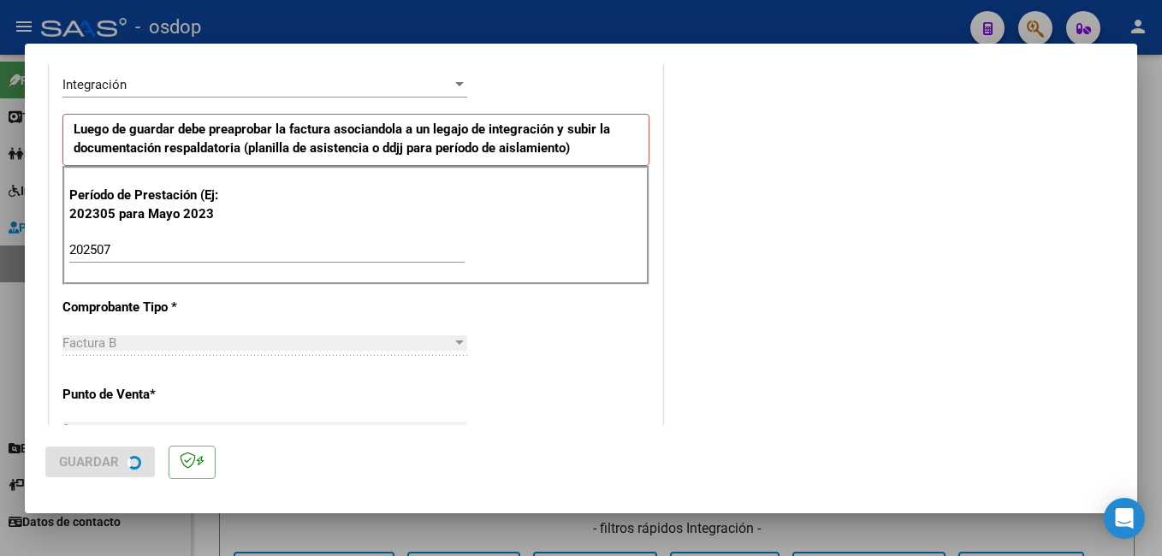
scroll to position [0, 0]
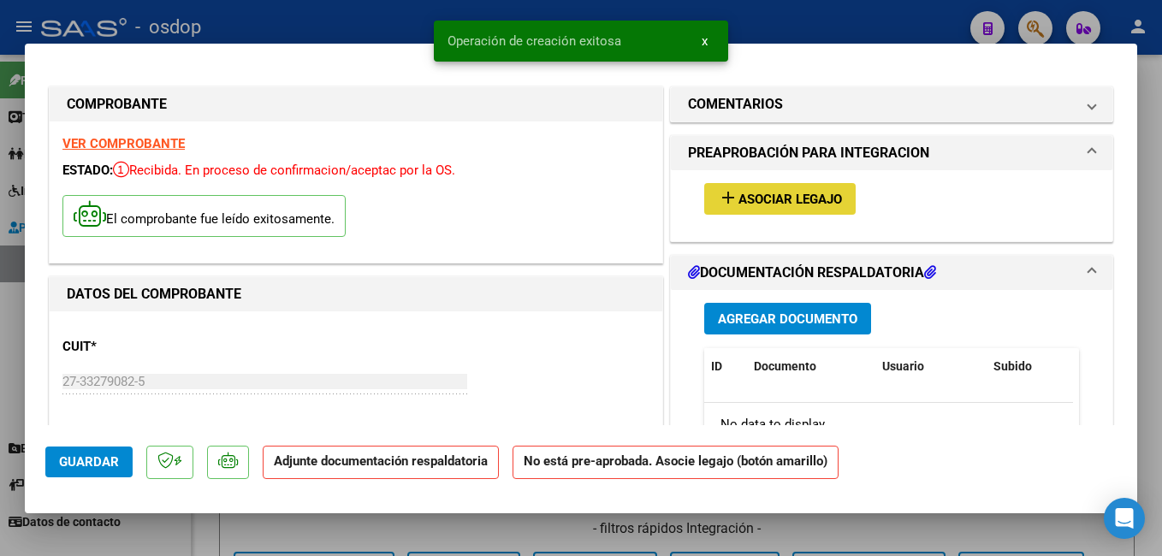
click at [809, 191] on span "add Asociar Legajo" at bounding box center [780, 198] width 124 height 15
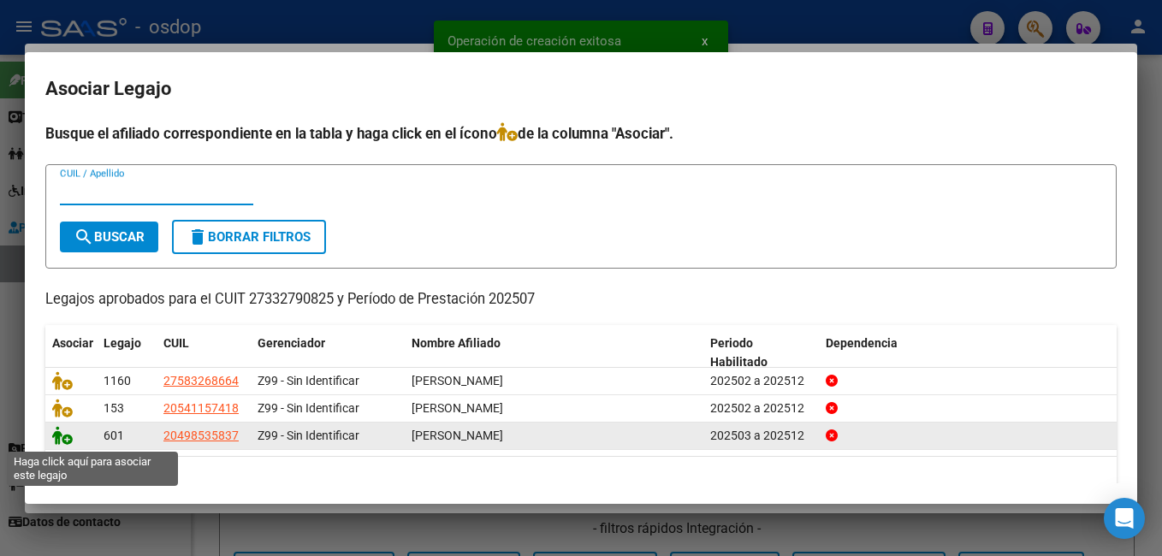
click at [65, 437] on icon at bounding box center [62, 435] width 21 height 19
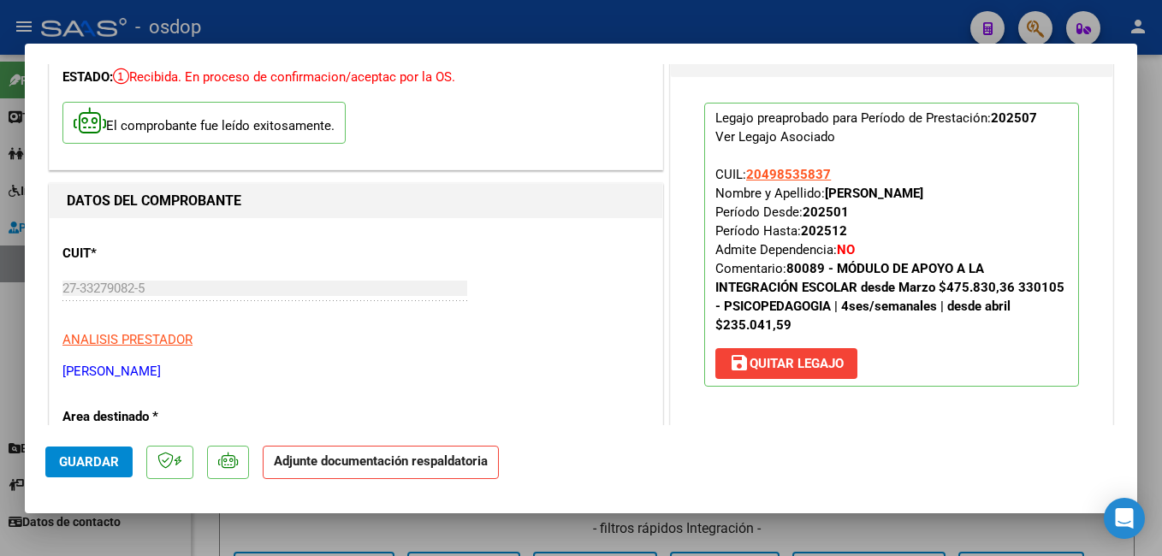
scroll to position [342, 0]
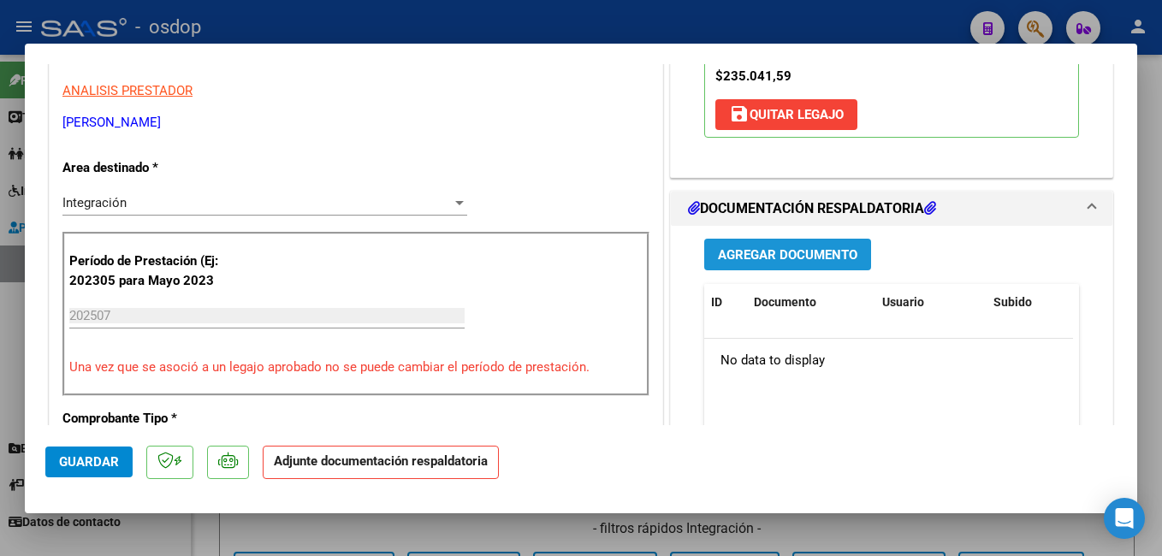
click at [808, 255] on span "Agregar Documento" at bounding box center [787, 254] width 139 height 15
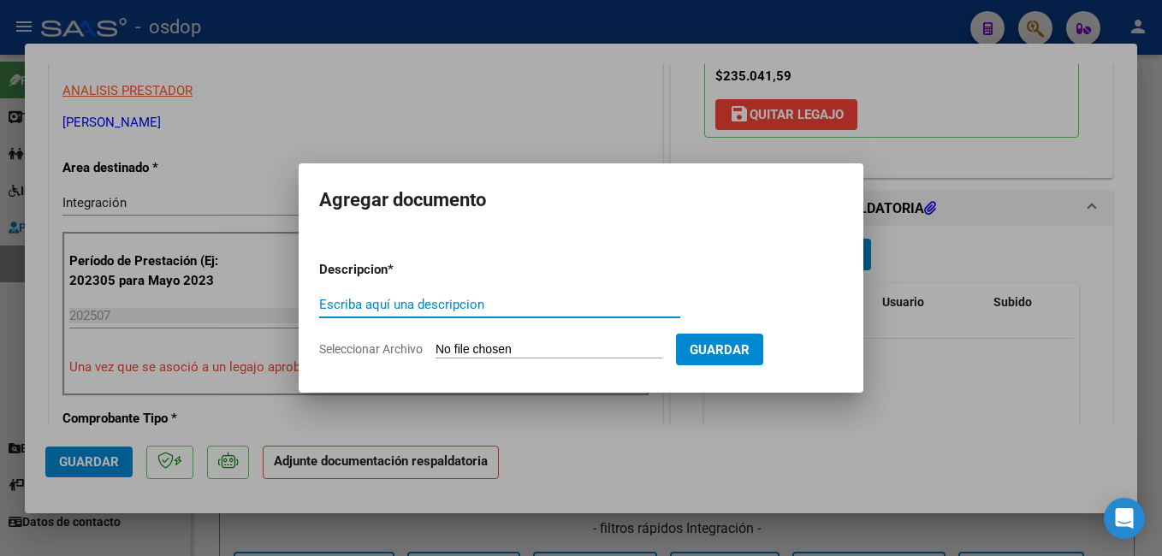
click at [463, 300] on input "Escriba aquí una descripcion" at bounding box center [499, 304] width 361 height 15
type input "planilla asistencia"
click at [549, 344] on input "Seleccionar Archivo" at bounding box center [548, 350] width 227 height 16
type input "C:\fakepath\[PERSON_NAME] planilla [PERSON_NAME] con aclaración del trabajo.pdf"
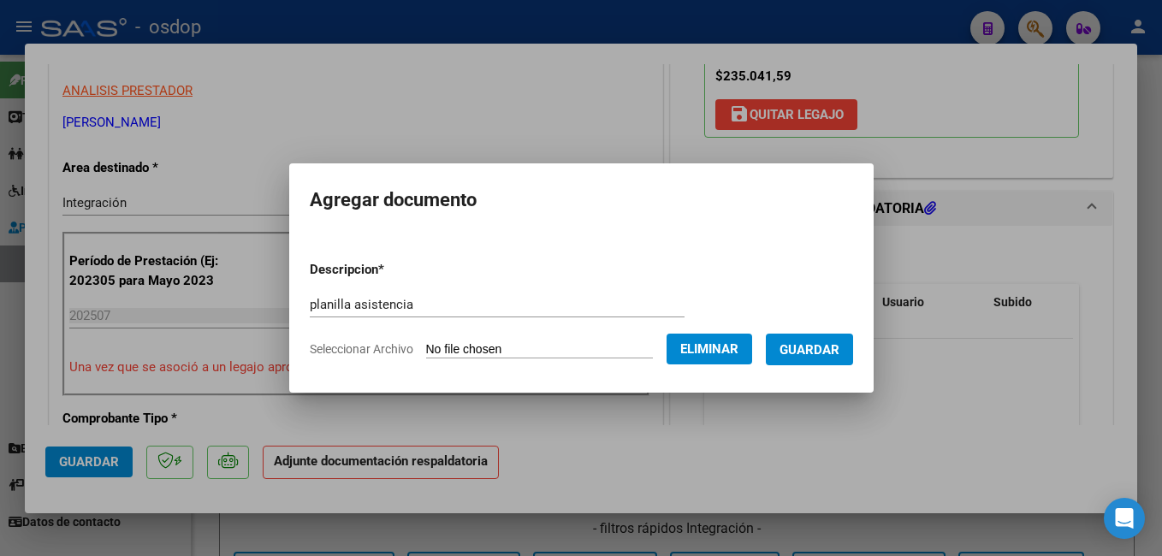
click at [839, 352] on span "Guardar" at bounding box center [809, 349] width 60 height 15
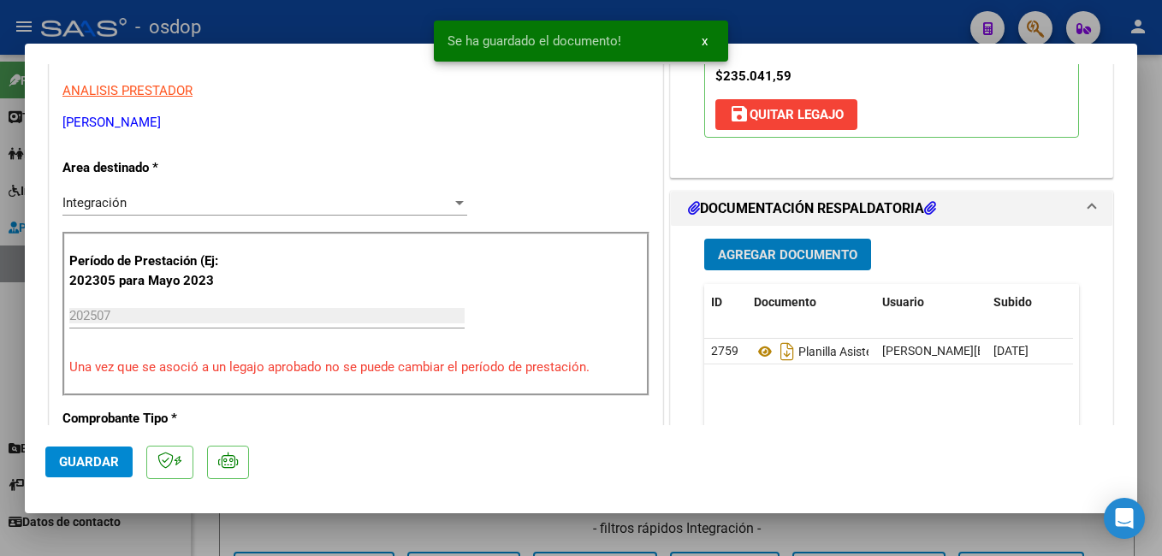
click at [94, 459] on span "Guardar" at bounding box center [89, 461] width 60 height 15
click at [325, 21] on div at bounding box center [581, 278] width 1162 height 556
type input "$ 0,00"
